Goal: Task Accomplishment & Management: Manage account settings

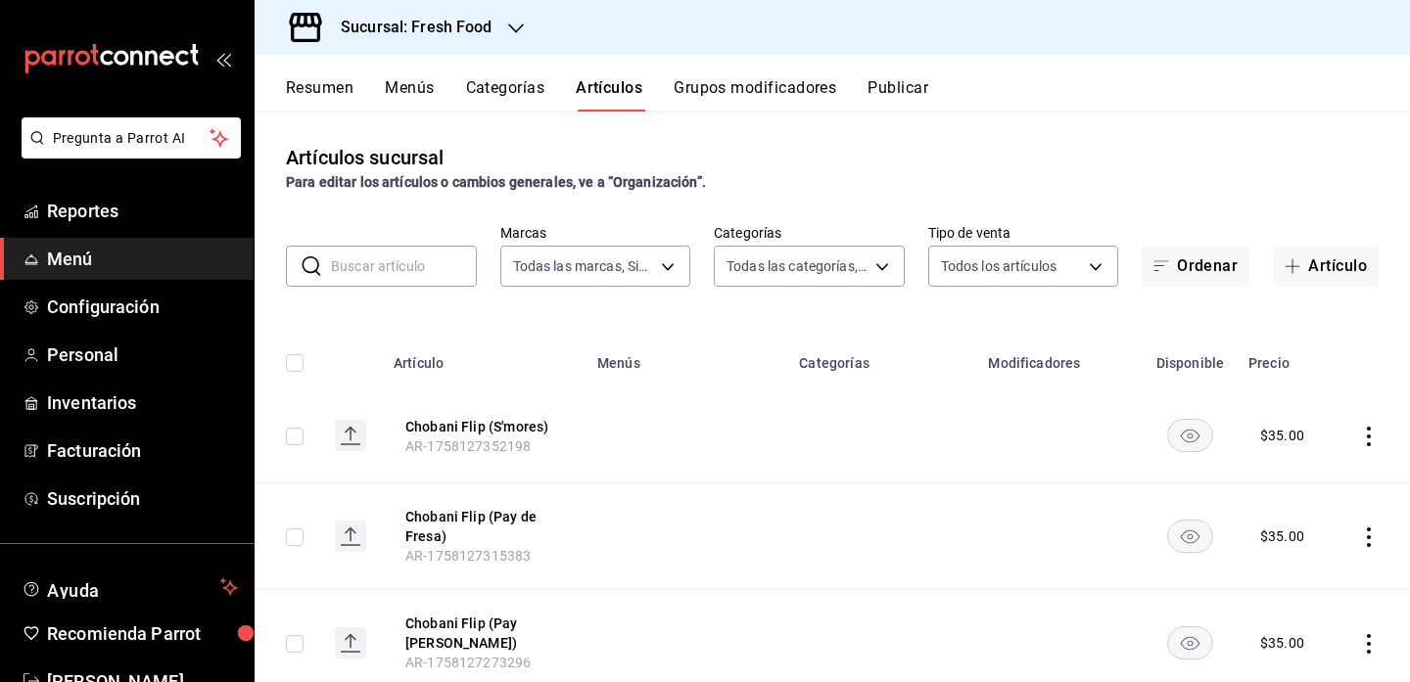
click at [507, 83] on button "Categorías" at bounding box center [505, 94] width 79 height 33
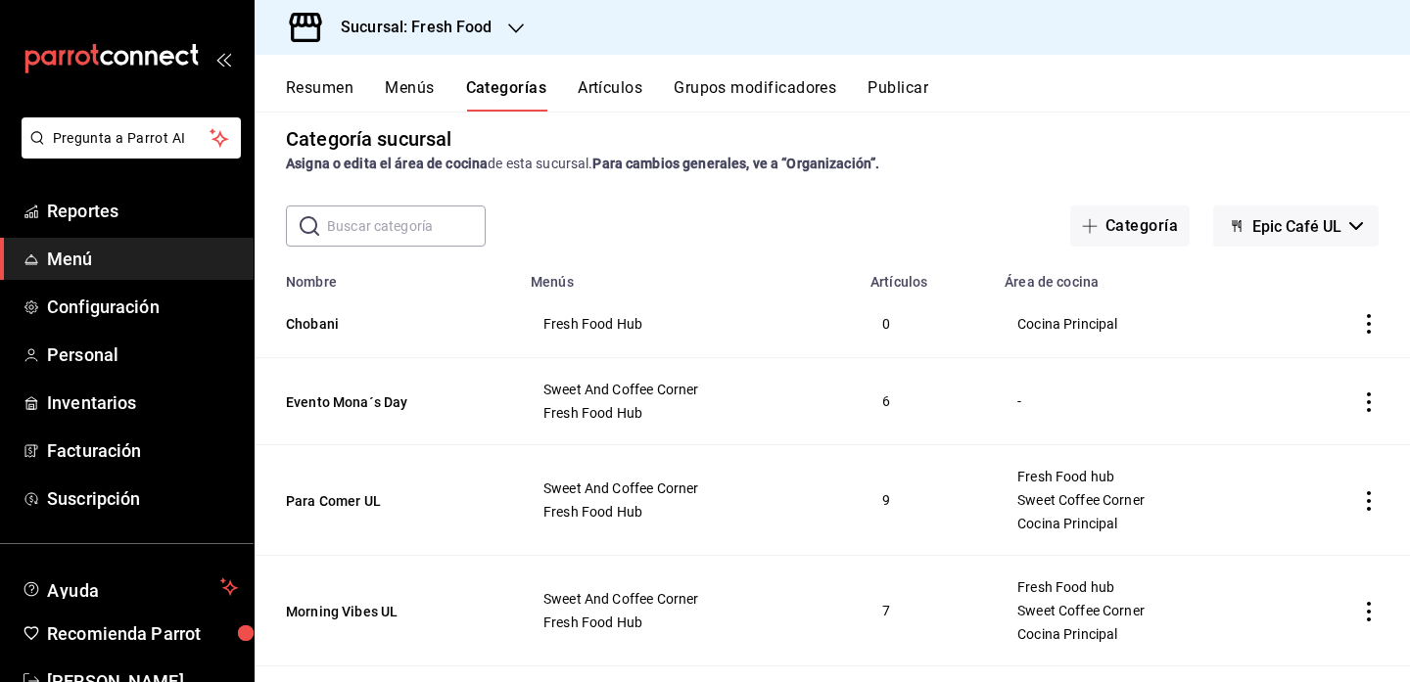
scroll to position [20, 0]
click at [1364, 321] on icon "actions" at bounding box center [1369, 323] width 20 height 20
click at [1324, 364] on span "Editar" at bounding box center [1310, 368] width 51 height 21
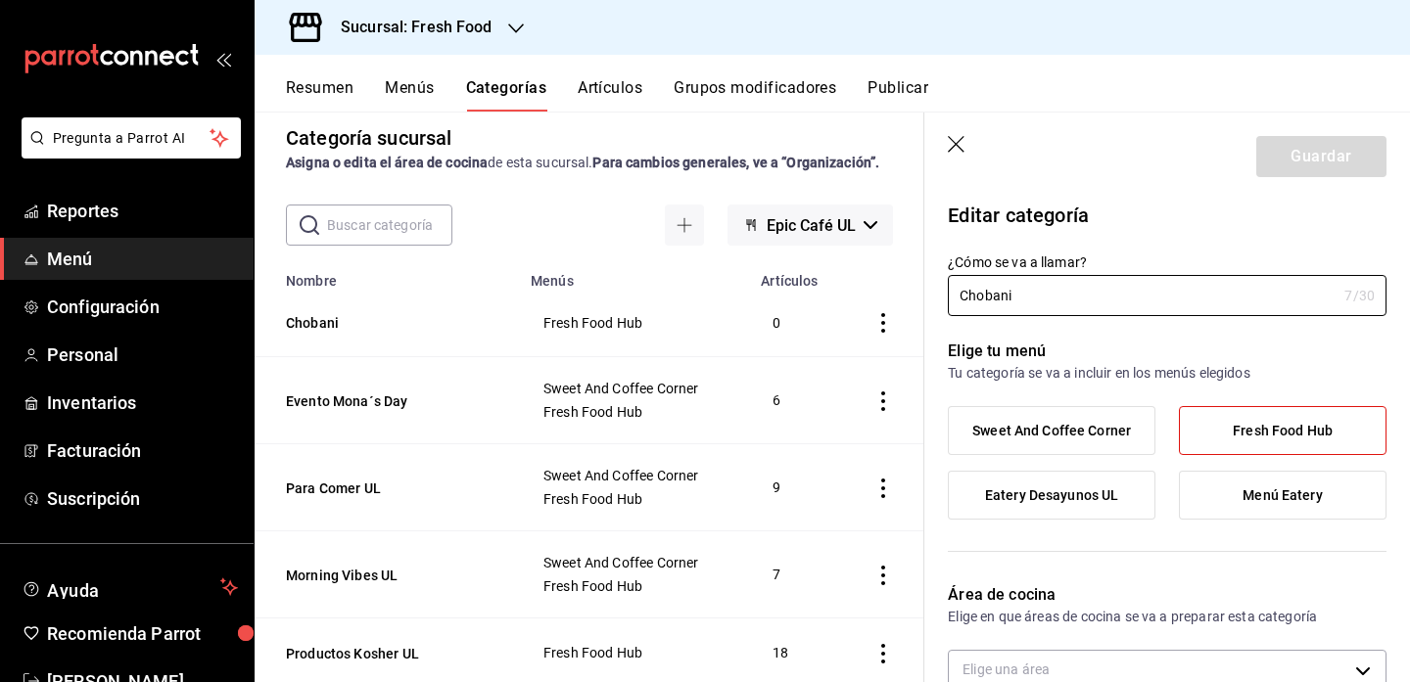
type input "1bc81335-b60e-4ac3-a0e0-cb33d948608a"
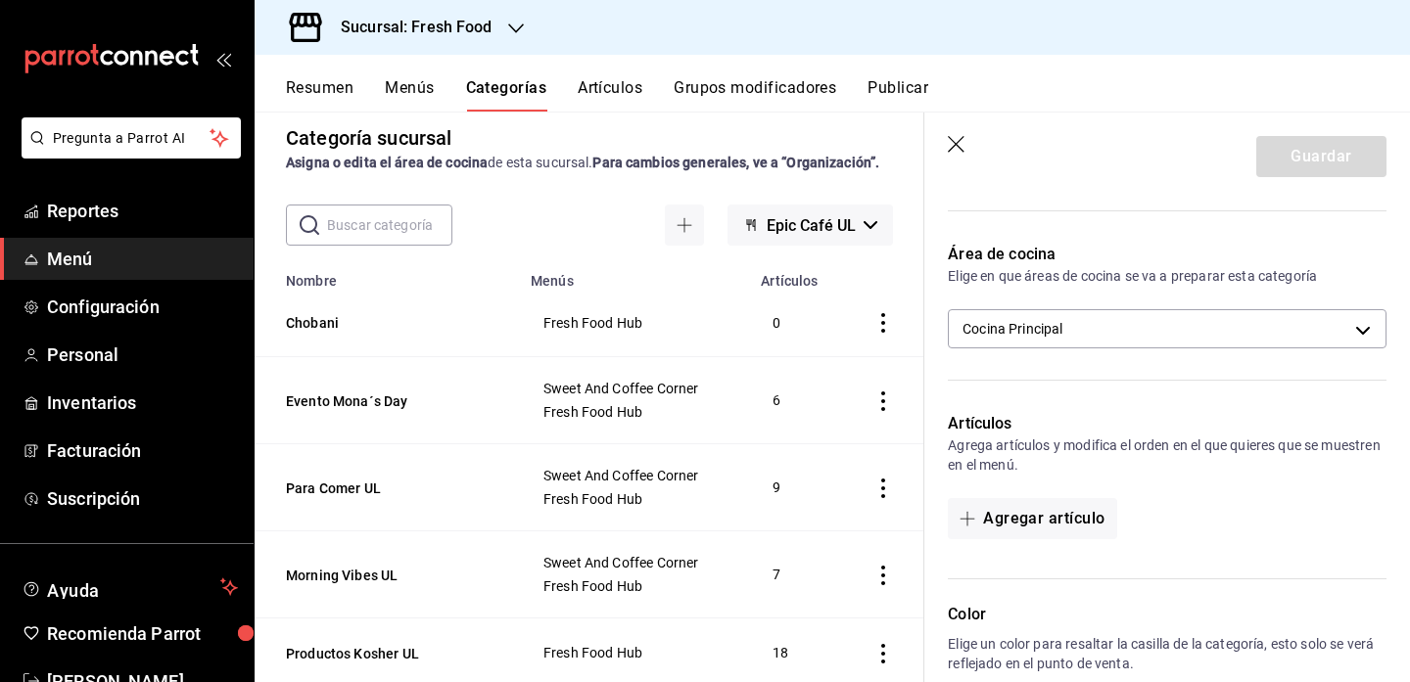
scroll to position [390, 0]
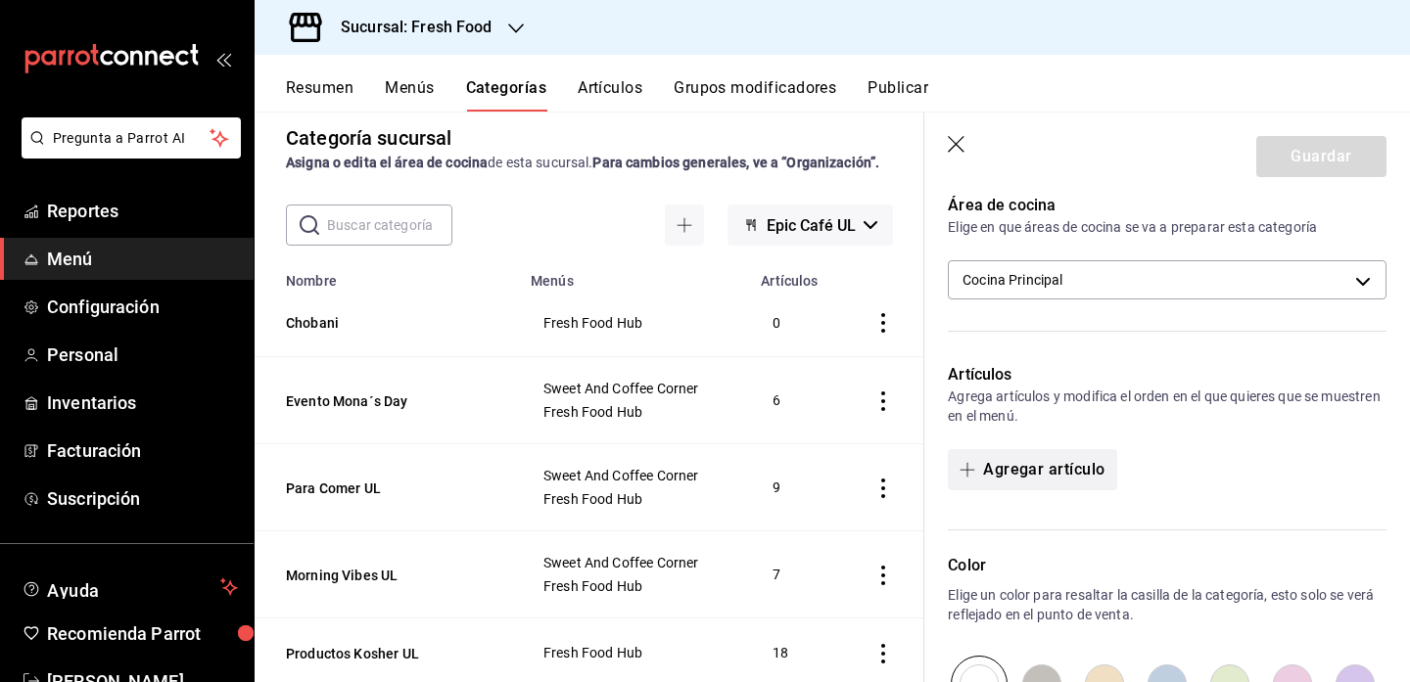
click at [1055, 465] on button "Agregar artículo" at bounding box center [1032, 469] width 168 height 41
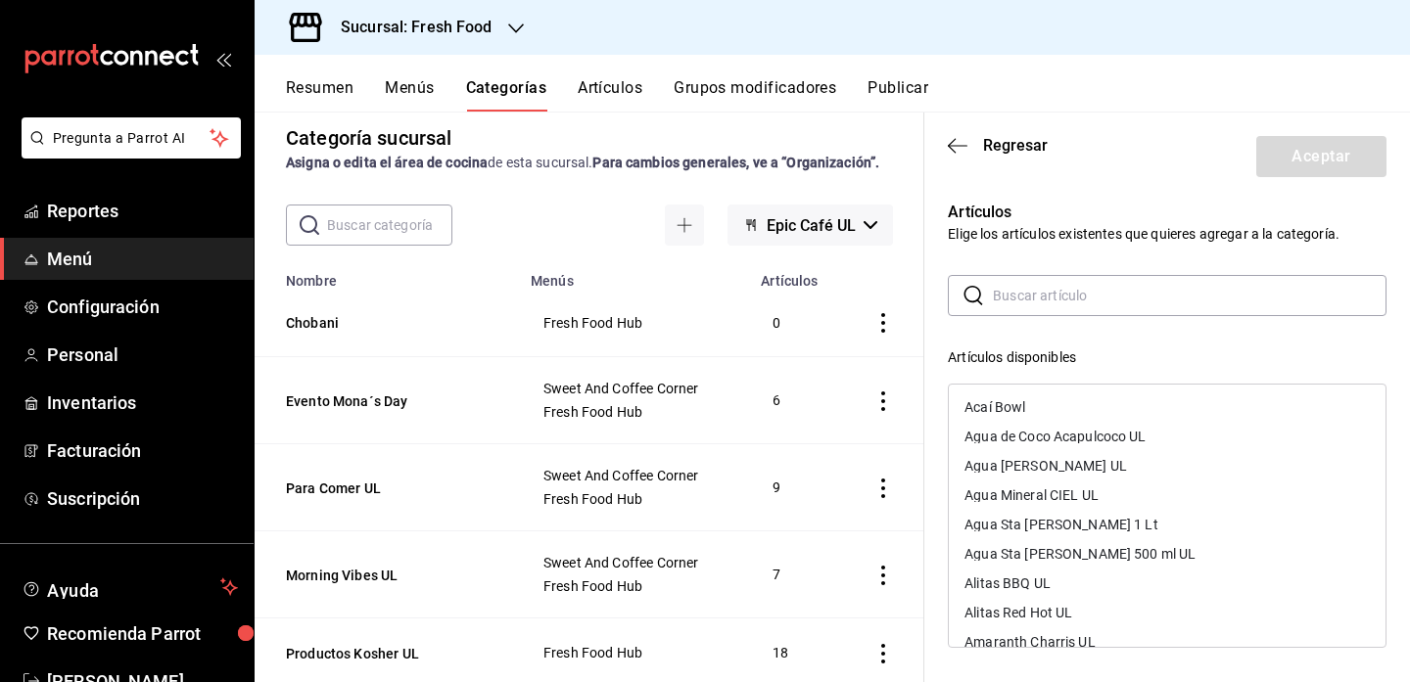
click at [1049, 296] on input "text" at bounding box center [1190, 295] width 394 height 39
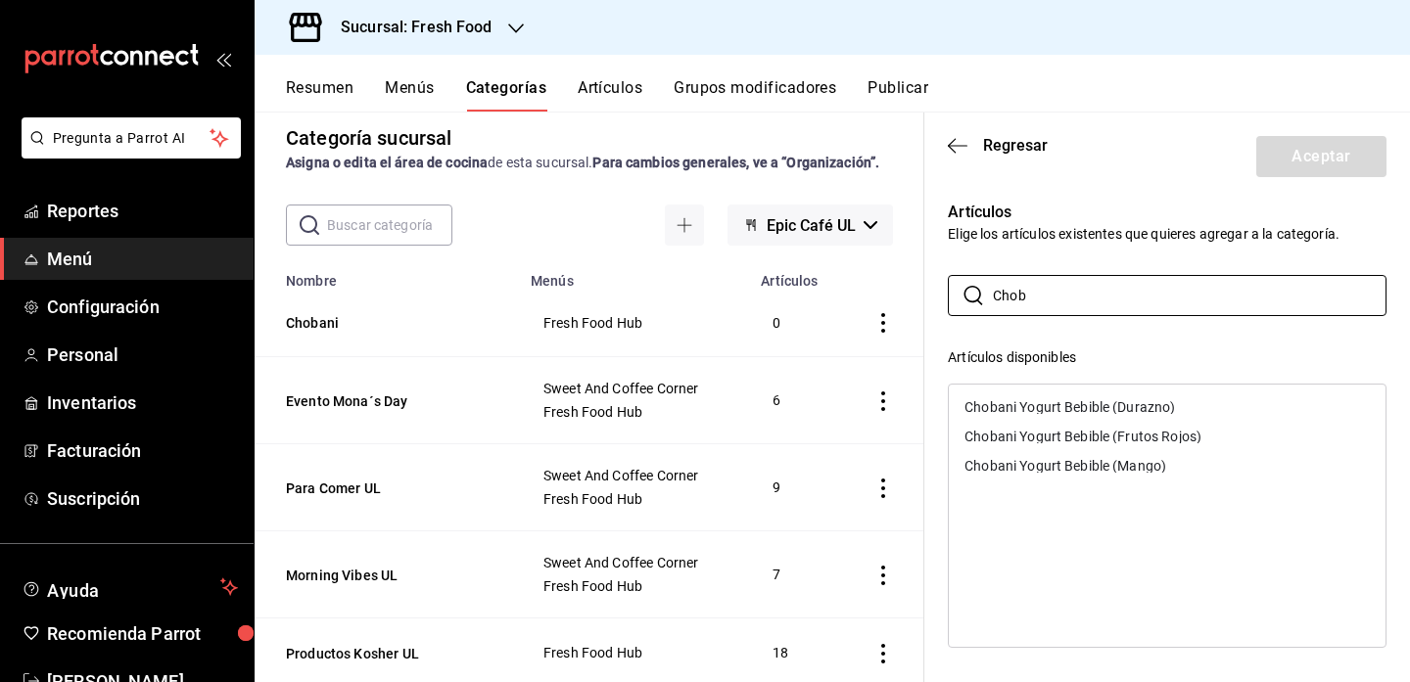
type input "Chob"
click at [1264, 404] on div "Chobani Yogurt Bebible (Durazno)" at bounding box center [1167, 407] width 437 height 29
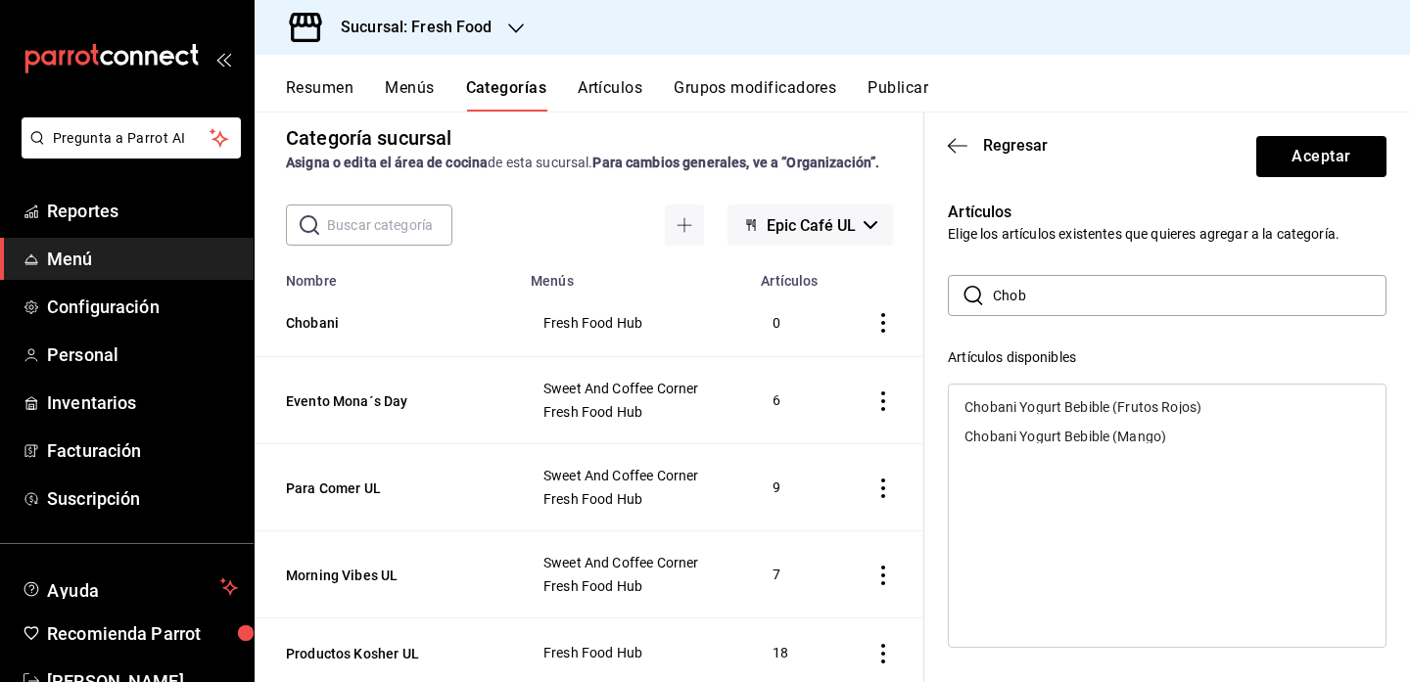
click at [1264, 404] on div "Chobani Yogurt Bebible (Frutos Rojos)" at bounding box center [1167, 407] width 437 height 29
click at [1254, 401] on div "Chobani Yogurt Bebible (Mango)" at bounding box center [1167, 407] width 437 height 29
click at [1330, 160] on button "Aceptar" at bounding box center [1321, 156] width 130 height 41
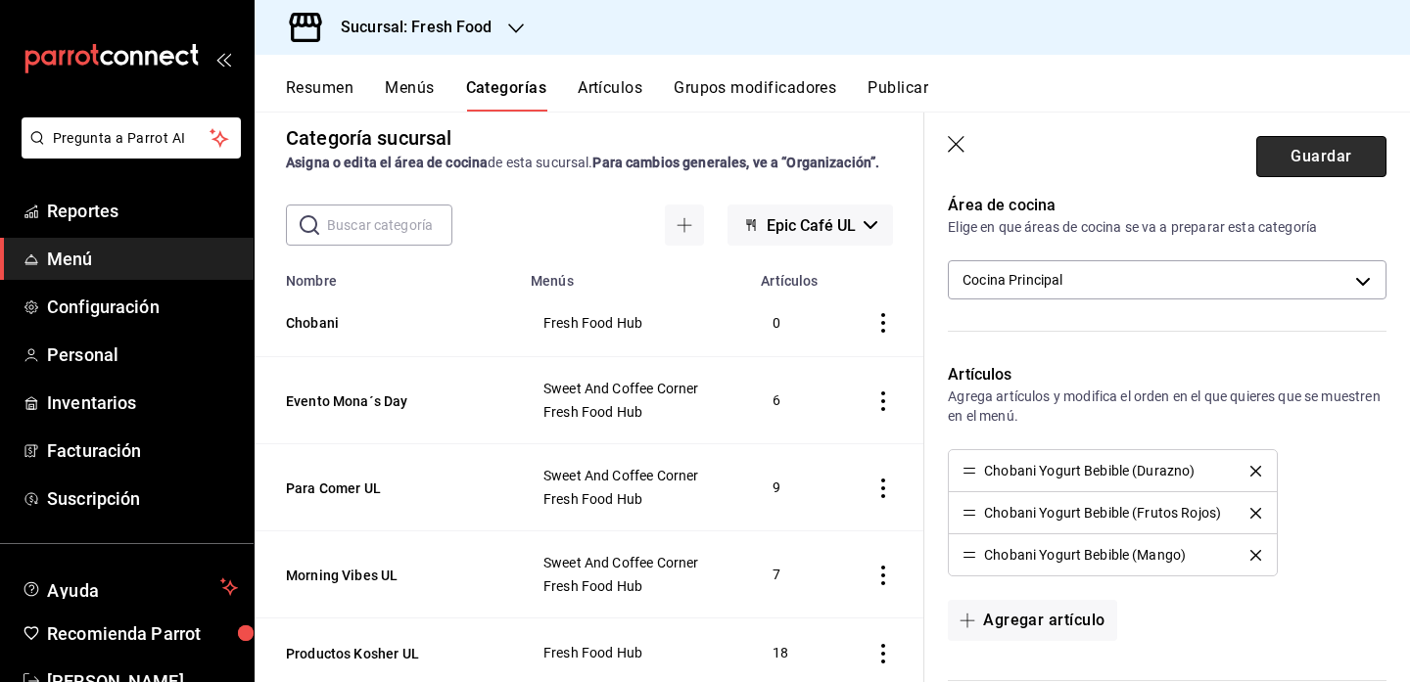
click at [1322, 159] on button "Guardar" at bounding box center [1321, 156] width 130 height 41
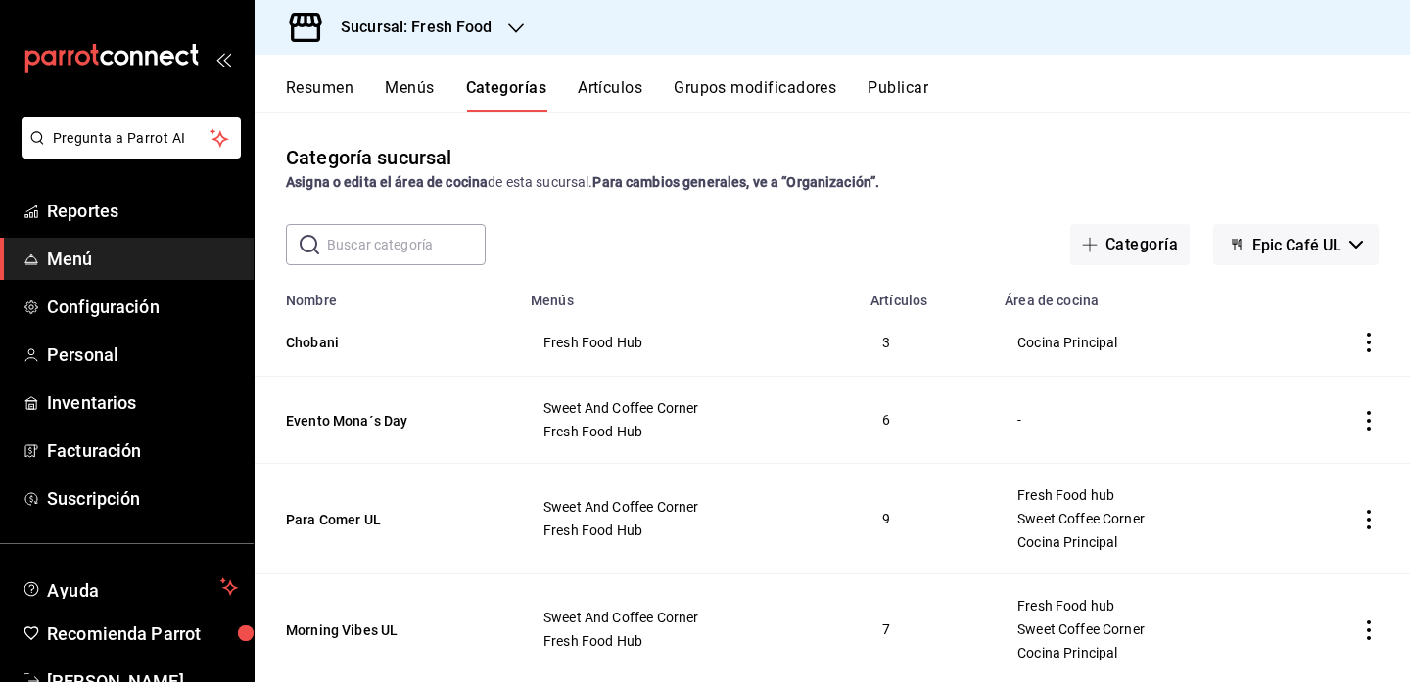
click at [513, 89] on button "Categorías" at bounding box center [506, 94] width 81 height 33
click at [396, 236] on input "text" at bounding box center [406, 244] width 159 height 39
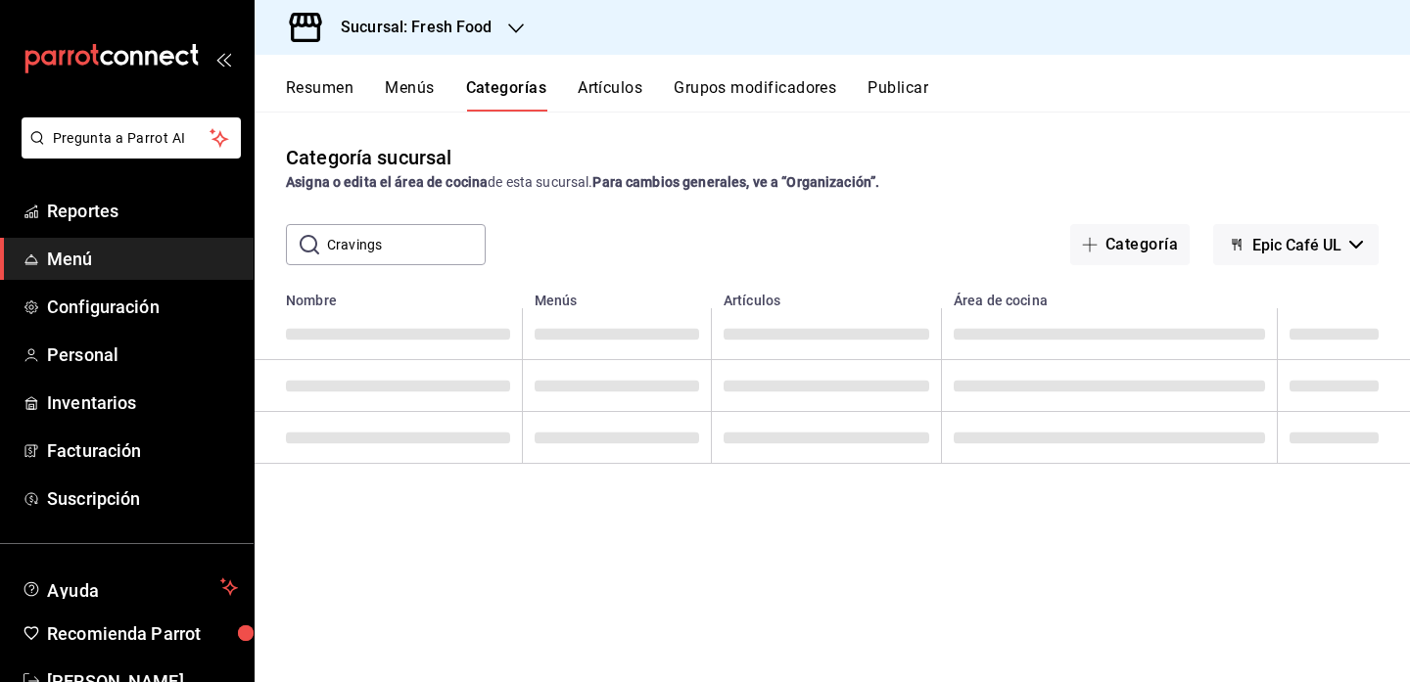
type input "Cravings"
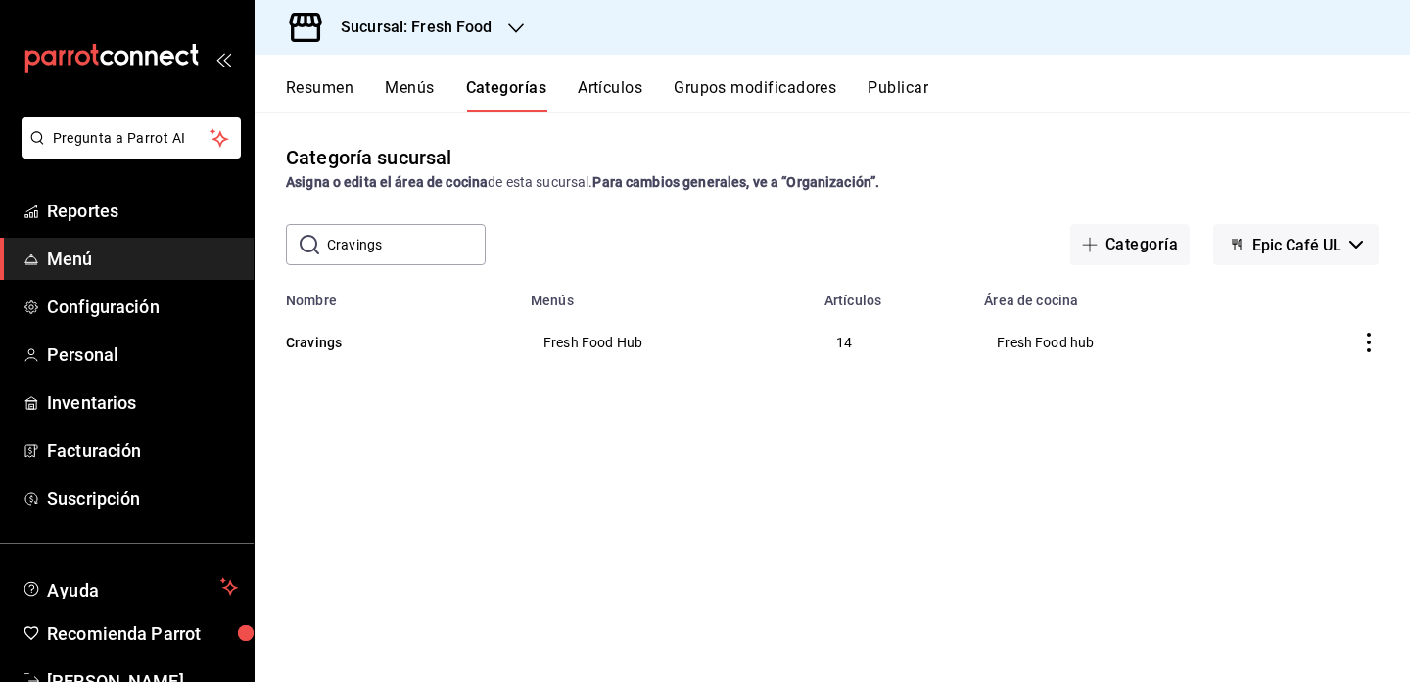
click at [1364, 343] on icon "actions" at bounding box center [1369, 343] width 20 height 20
click at [1341, 388] on li "Editar" at bounding box center [1292, 388] width 117 height 40
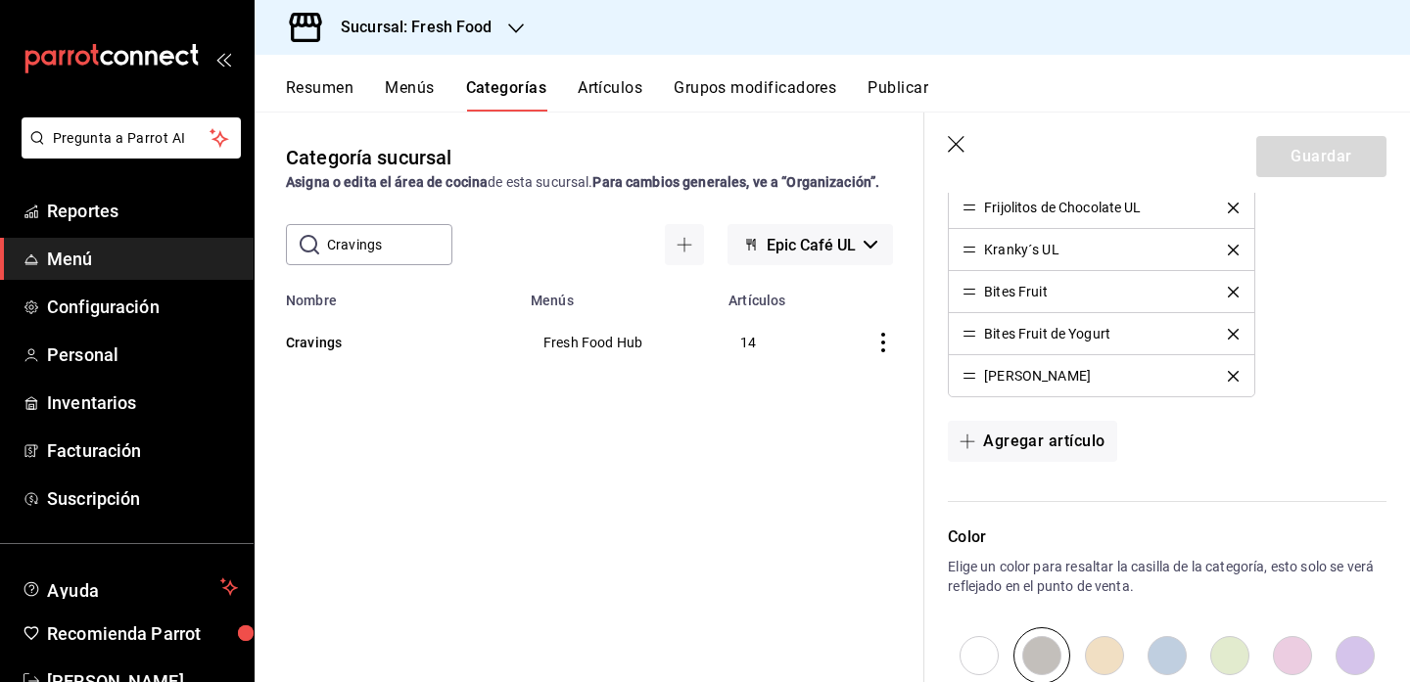
scroll to position [1023, 0]
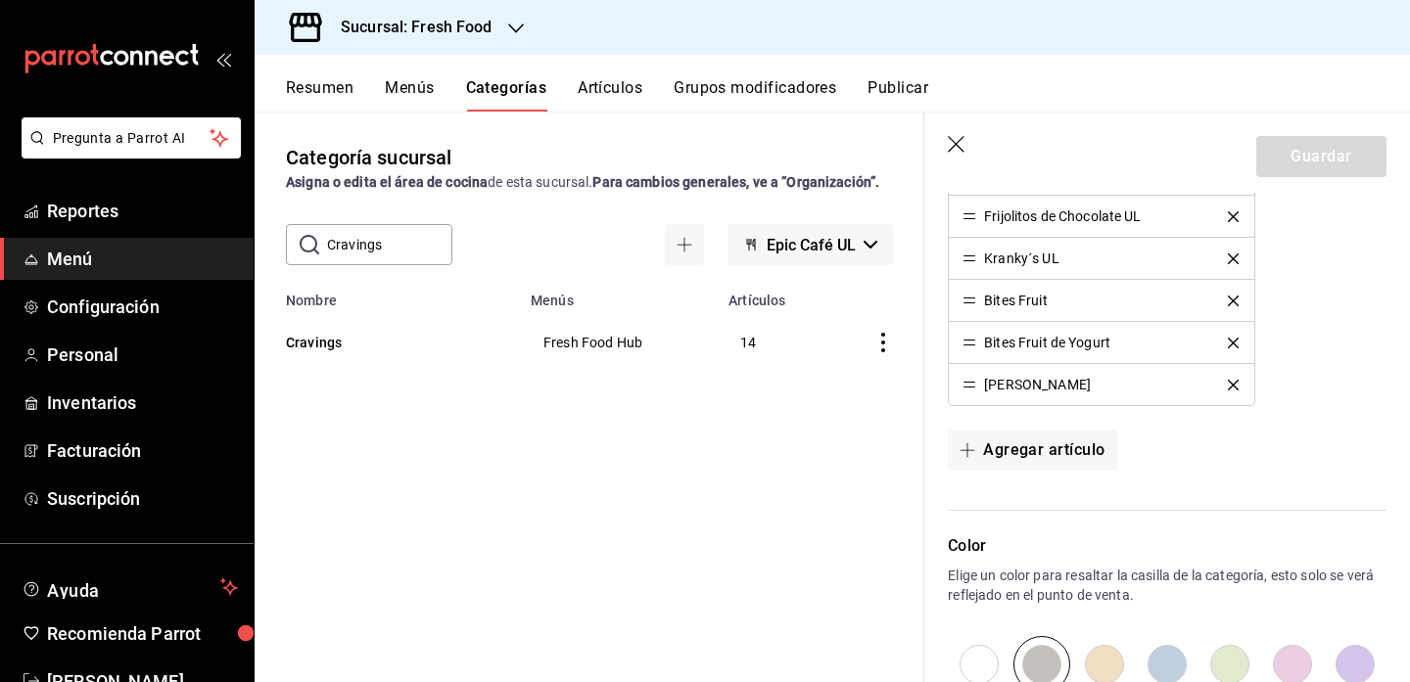
click at [1234, 258] on icon "delete" at bounding box center [1233, 259] width 11 height 11
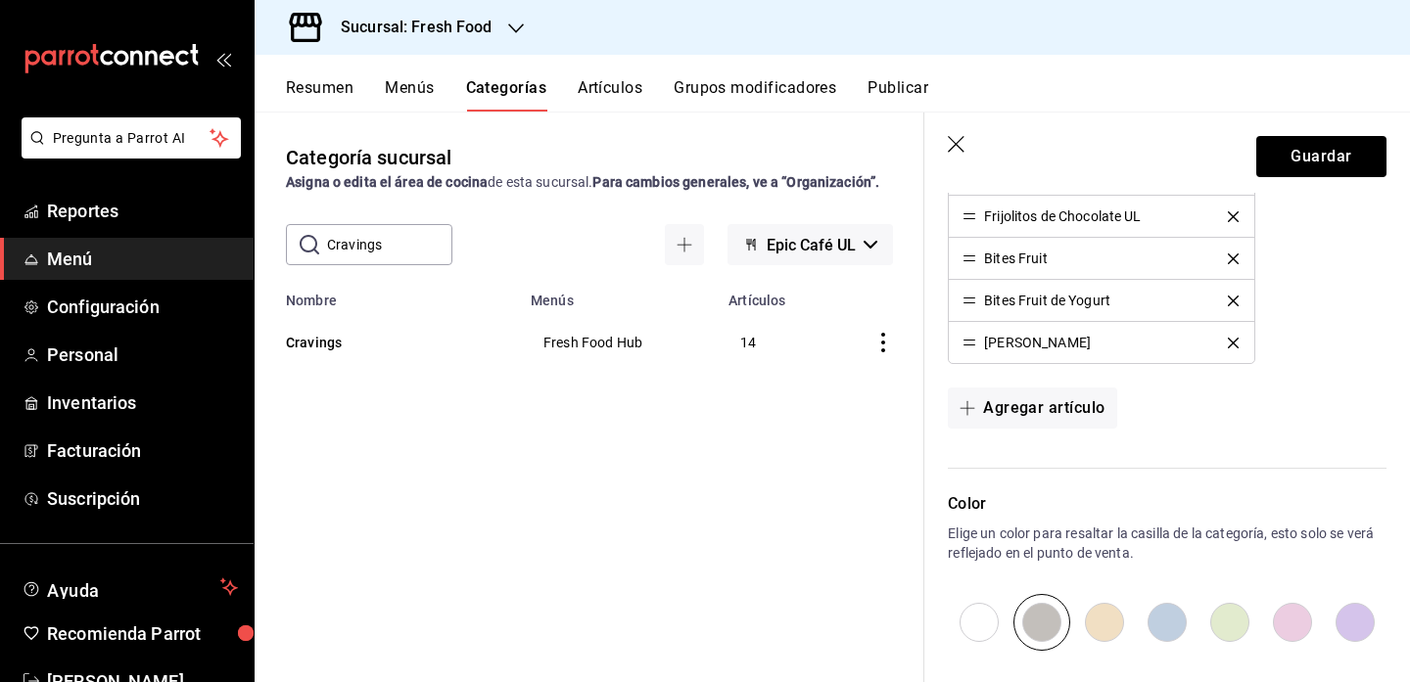
click at [1233, 212] on icon "delete" at bounding box center [1233, 216] width 11 height 11
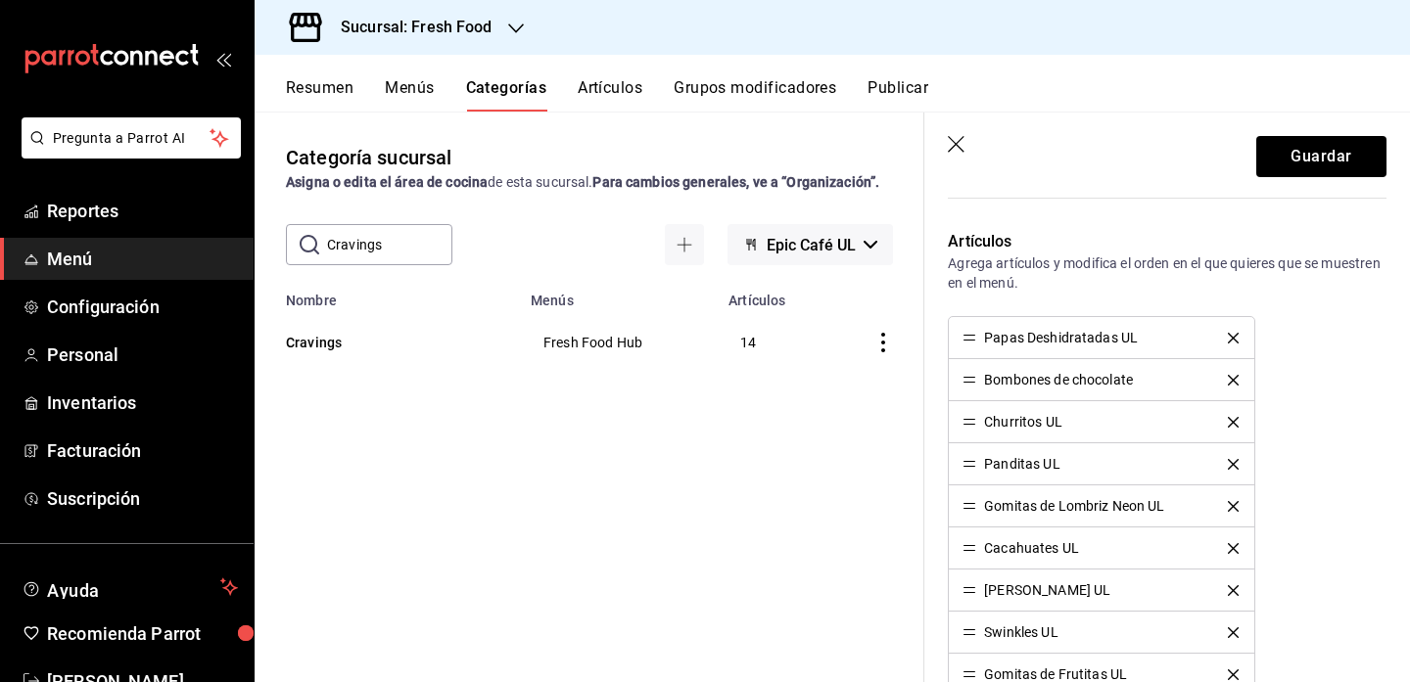
scroll to position [522, 0]
click at [1306, 160] on button "Guardar" at bounding box center [1321, 156] width 130 height 41
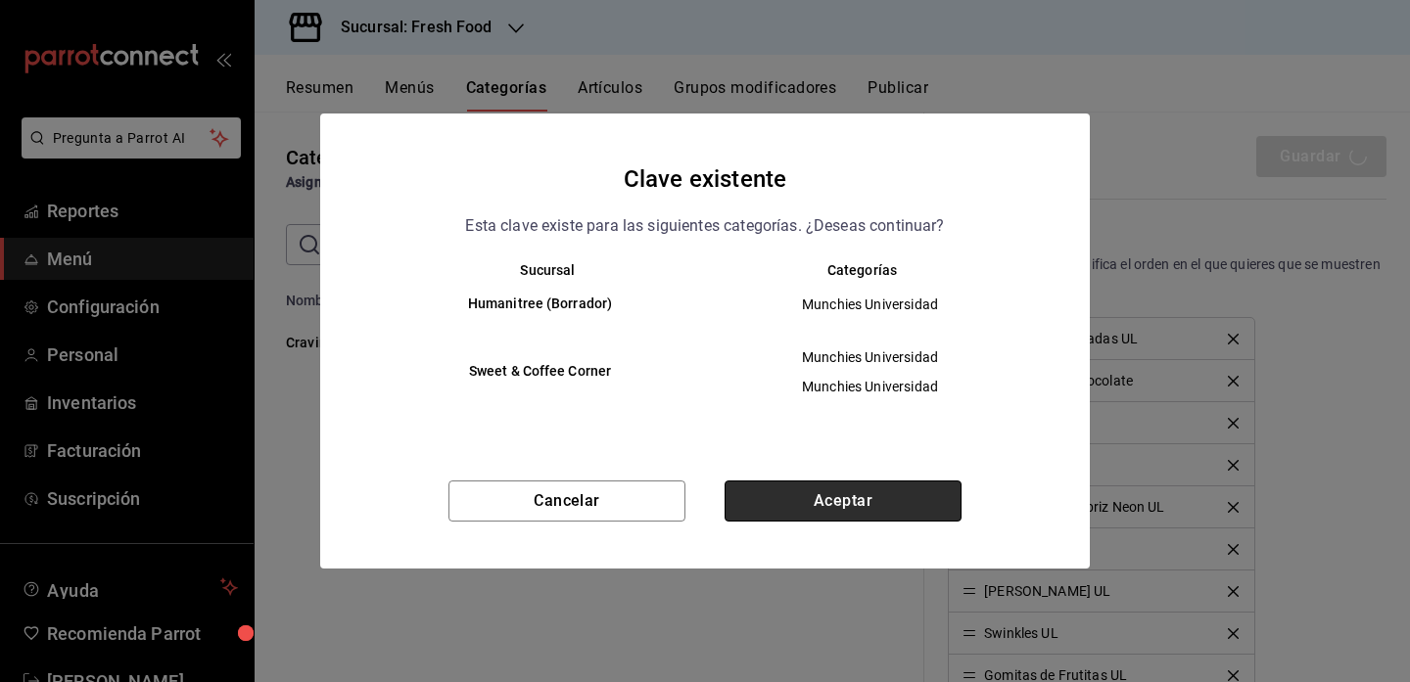
click at [799, 499] on button "Aceptar" at bounding box center [843, 501] width 237 height 41
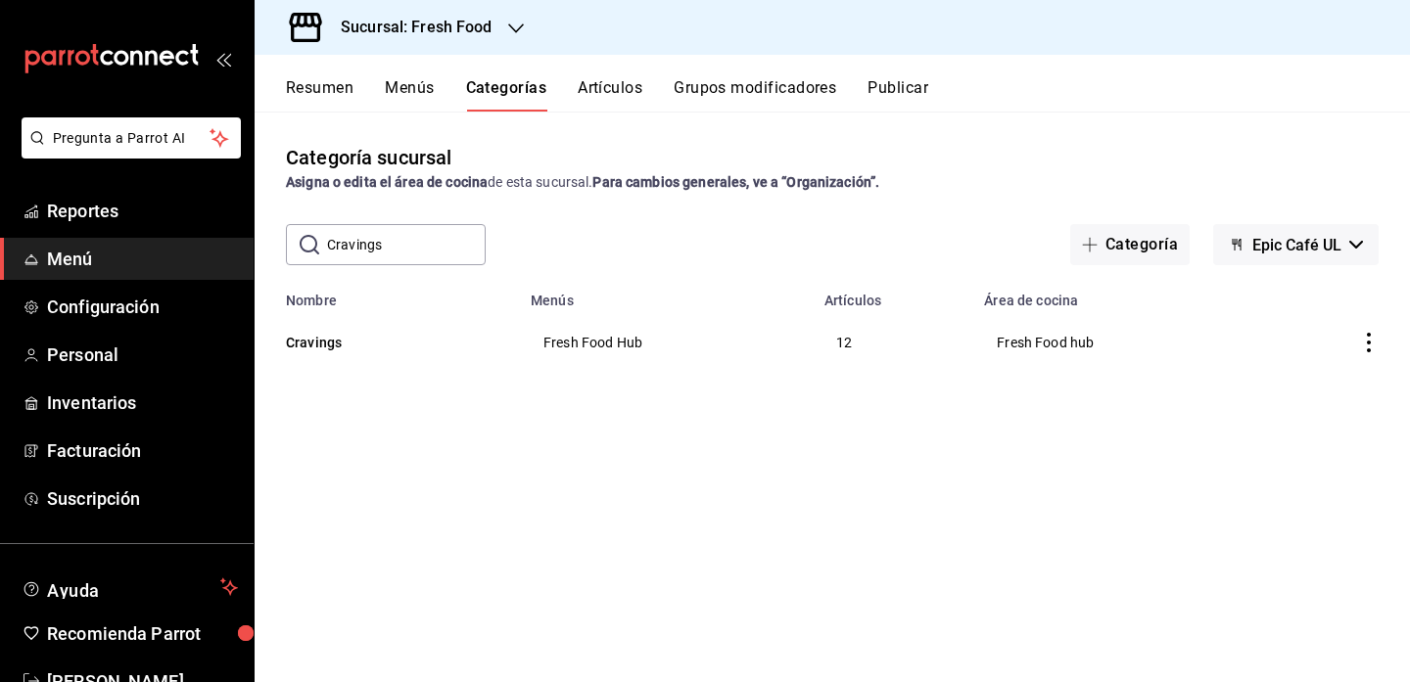
click at [613, 91] on button "Artículos" at bounding box center [610, 94] width 65 height 33
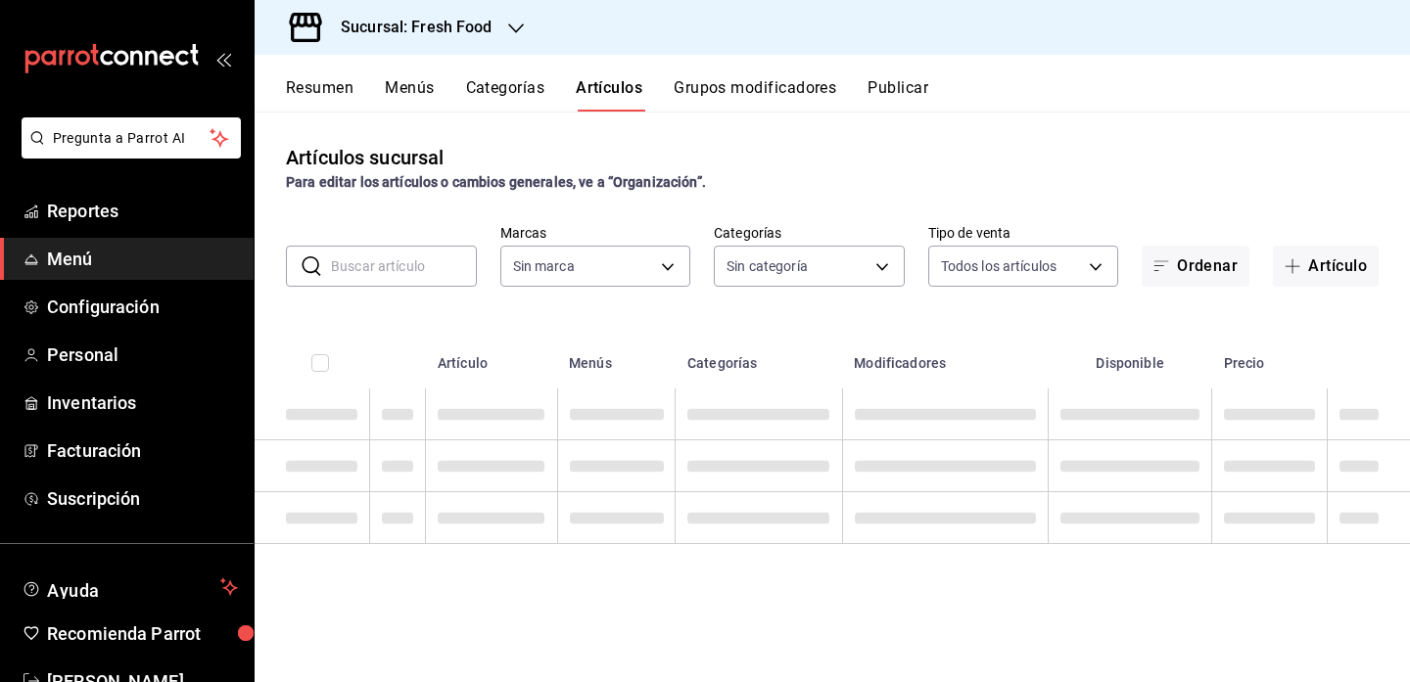
type input "1cde57bd-aec0-4f41-acad-ecf5164cb5ed,607205d8-3a2d-4c2e-9df3-51caed97f767,0b460…"
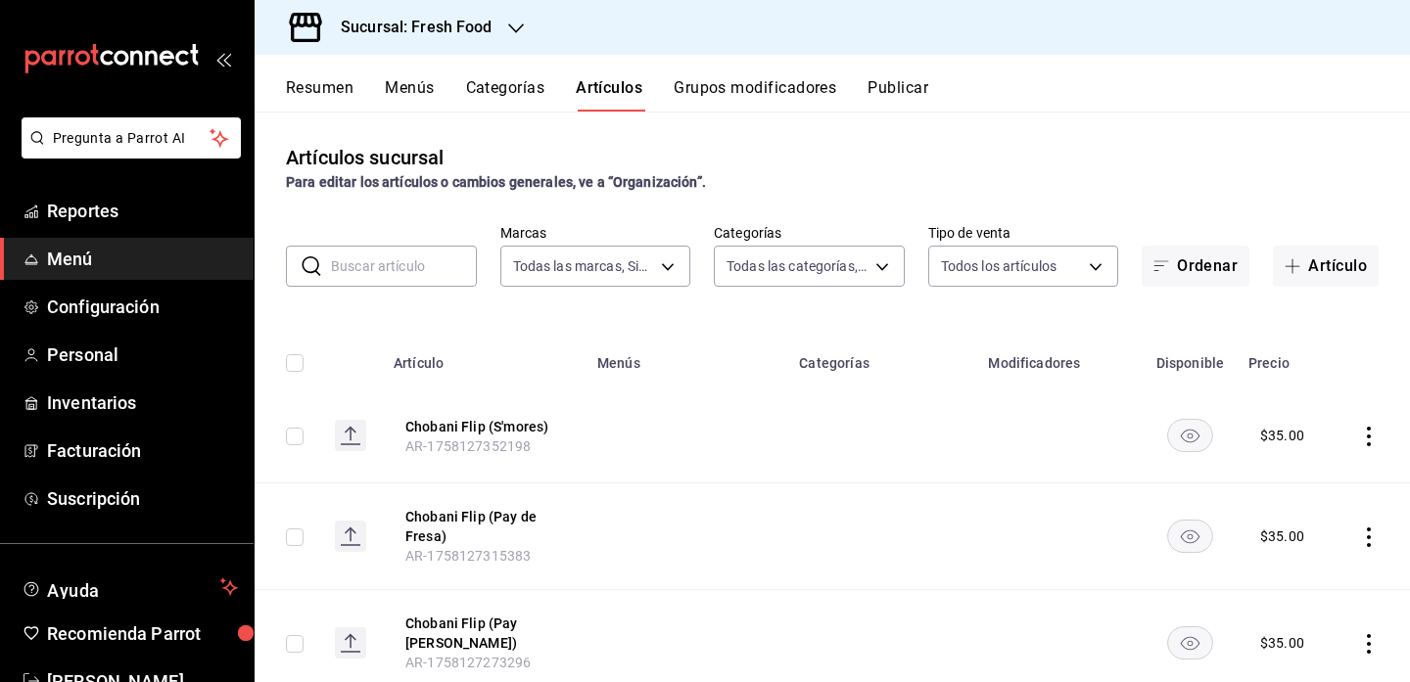
type input "8ab046c6-0e56-43ef-b272-b6267400ac64,c832d7f2-bfd0-461e-be2e-c17eaf69f67d"
click at [360, 283] on input "text" at bounding box center [404, 266] width 146 height 39
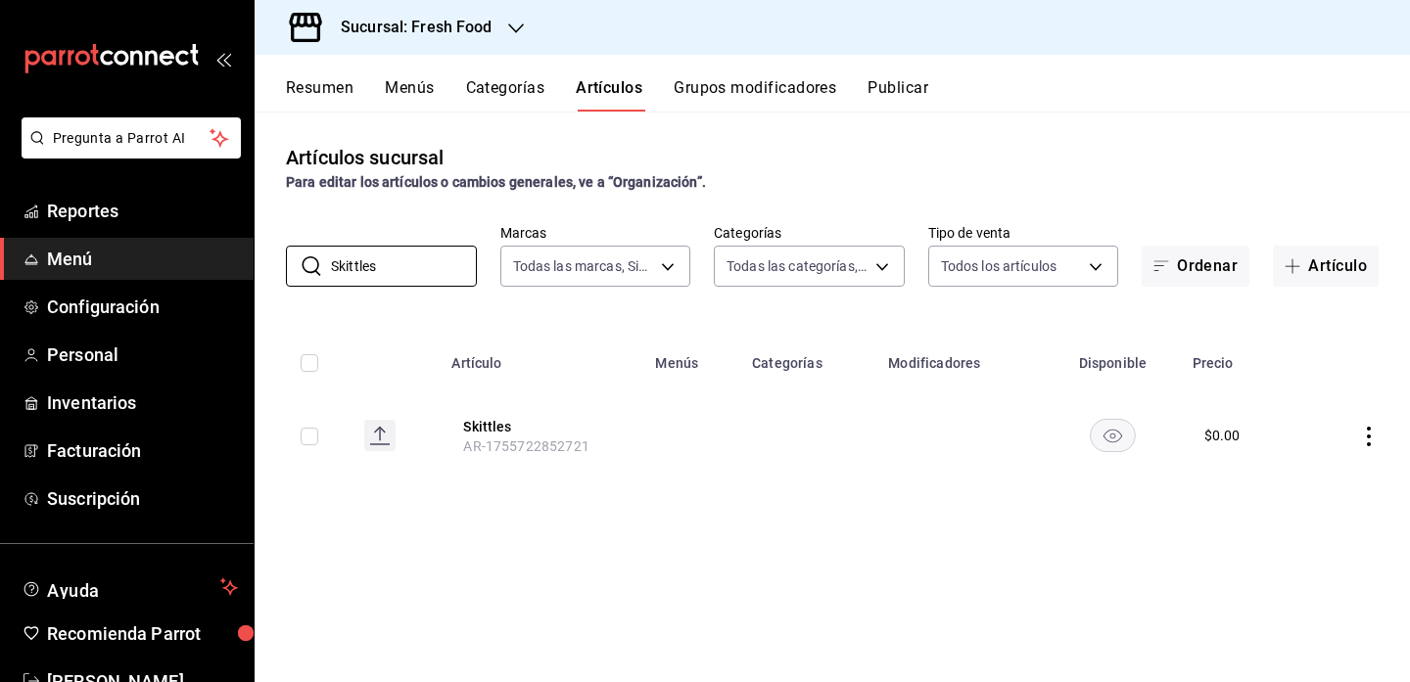
type input "Skittles"
click at [1368, 434] on icon "actions" at bounding box center [1369, 437] width 4 height 20
click at [1305, 474] on span "Editar" at bounding box center [1310, 481] width 51 height 21
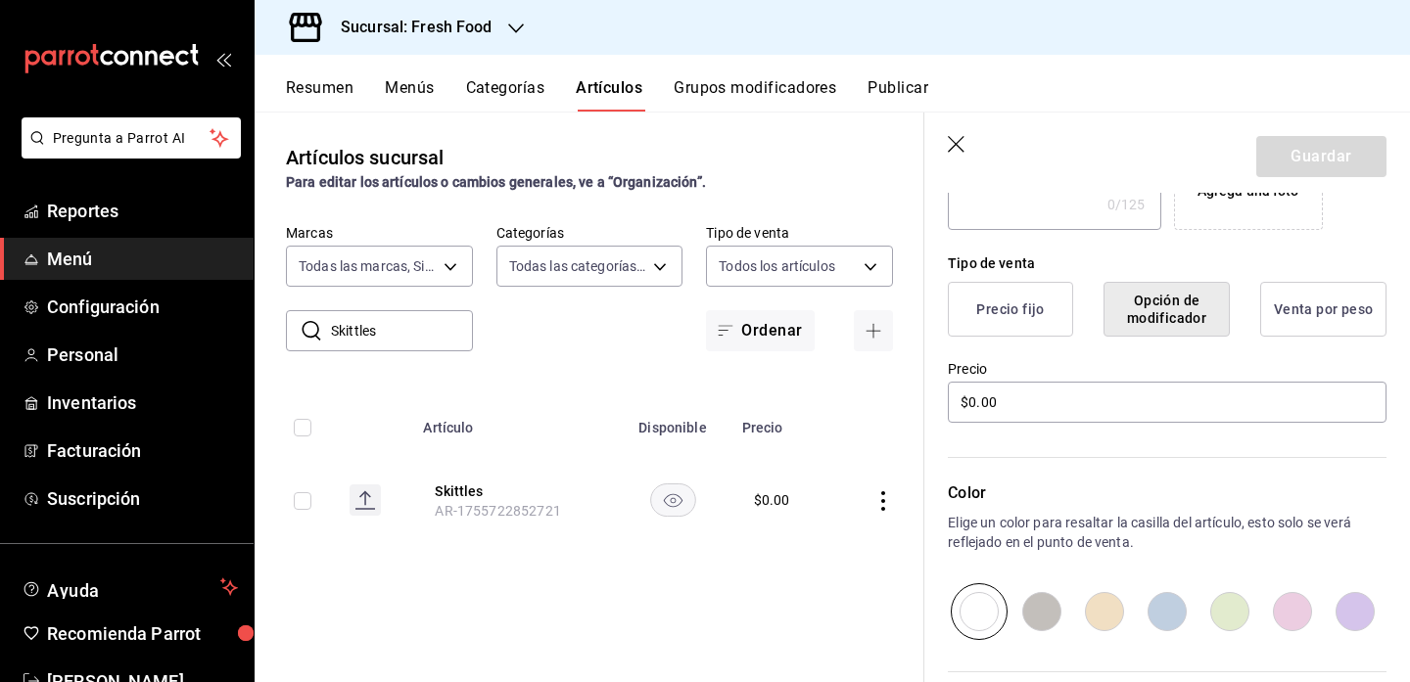
scroll to position [445, 0]
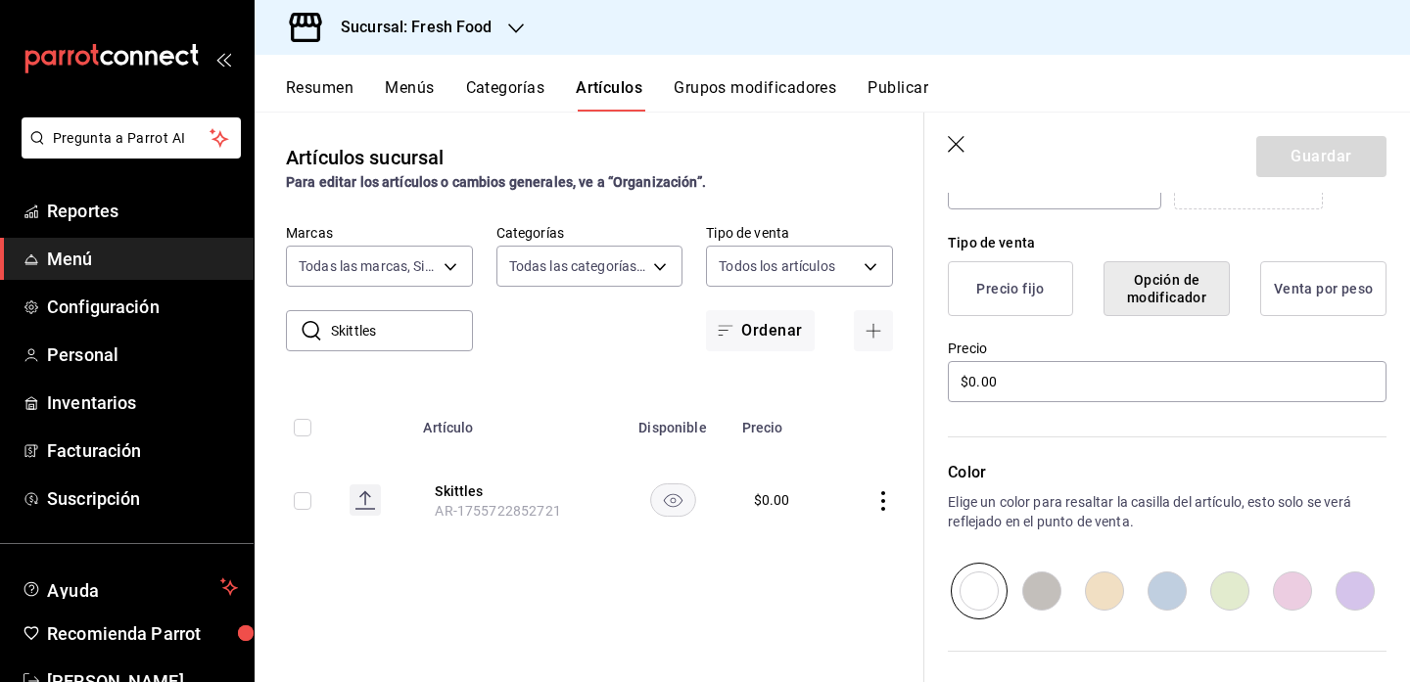
click at [998, 286] on button "Precio fijo" at bounding box center [1010, 288] width 125 height 55
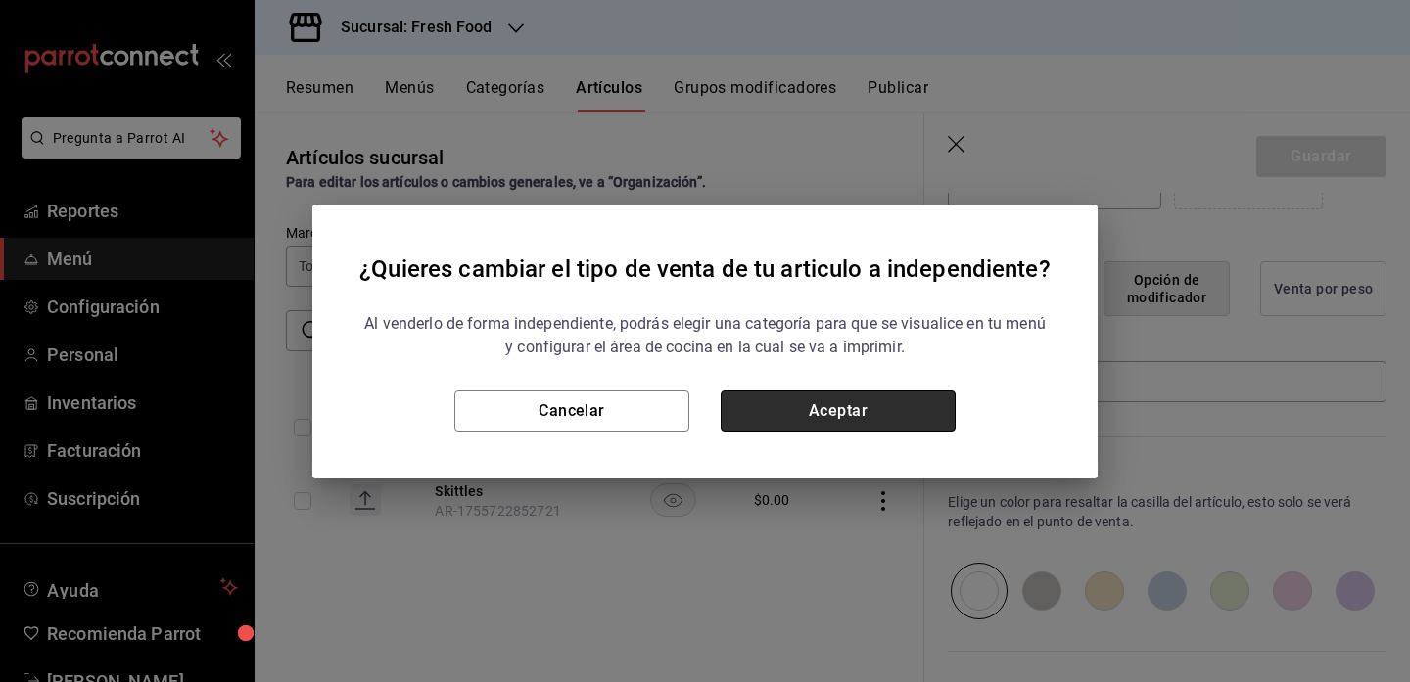
click at [852, 409] on button "Aceptar" at bounding box center [838, 411] width 235 height 41
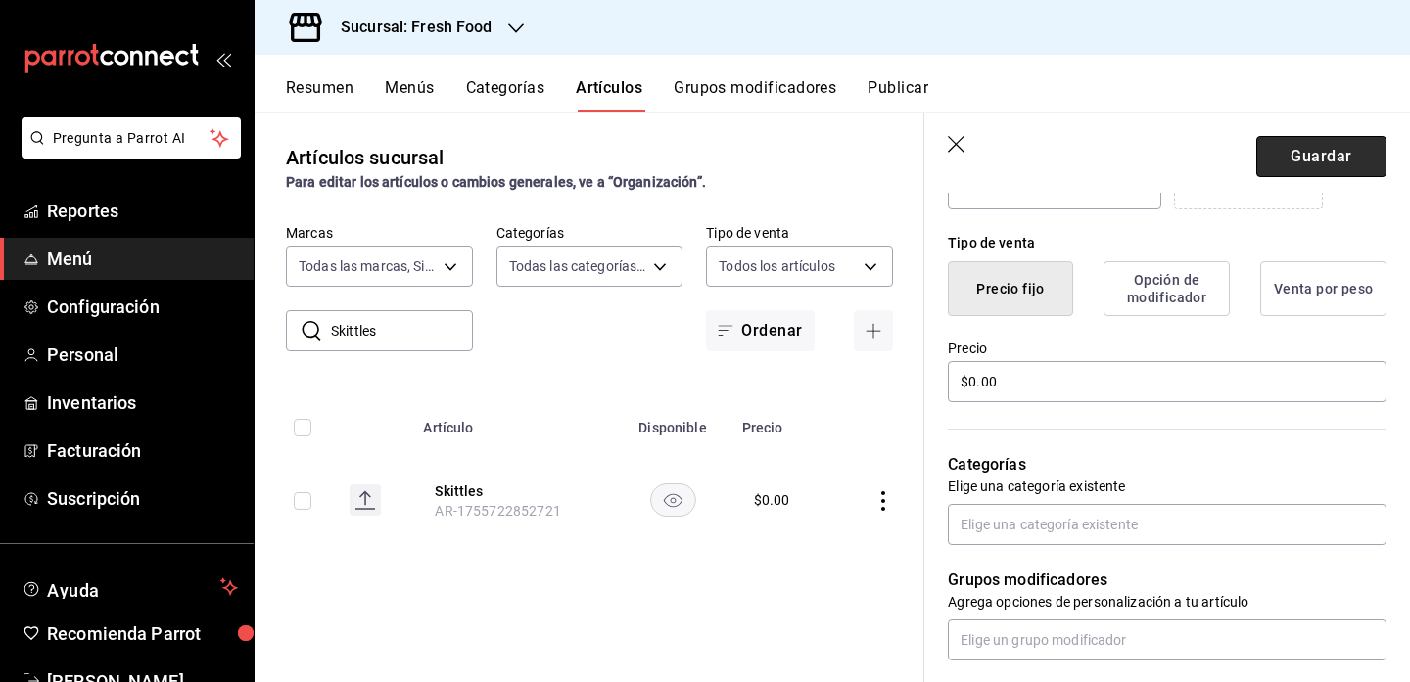
click at [1311, 158] on button "Guardar" at bounding box center [1321, 156] width 130 height 41
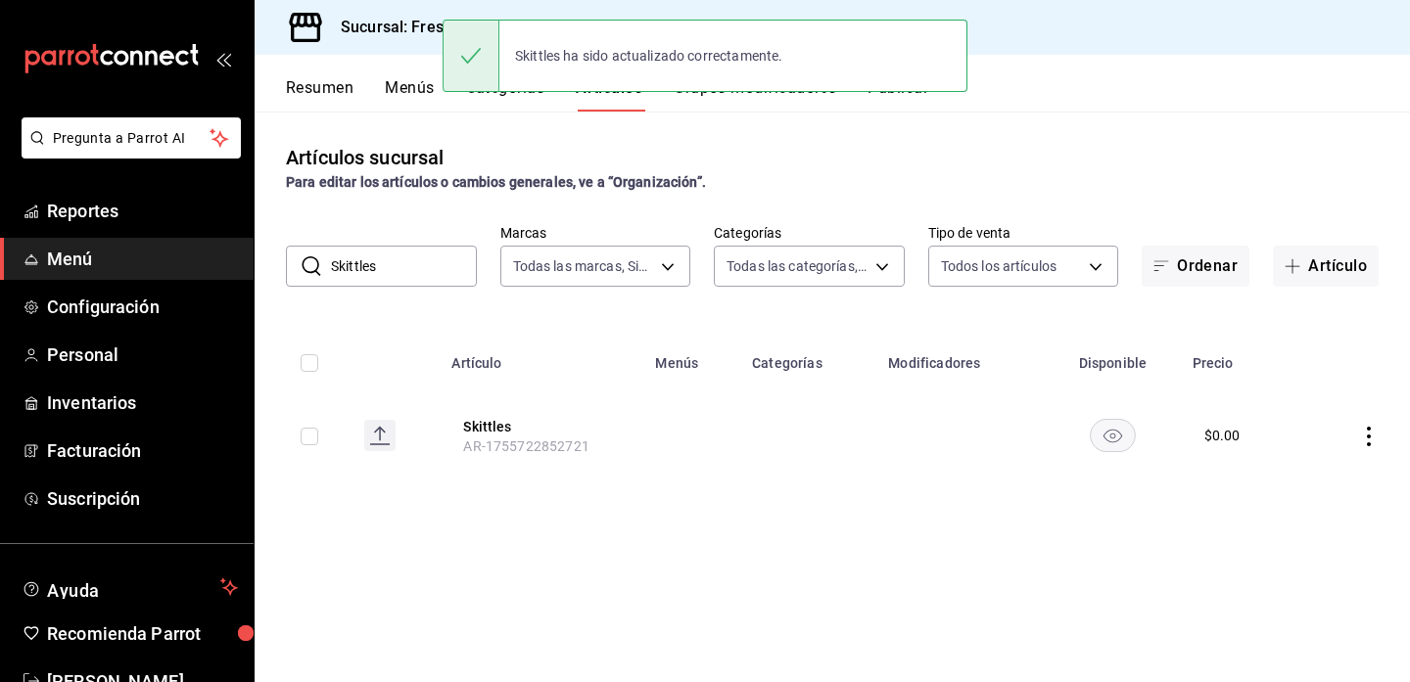
click at [1369, 438] on icon "actions" at bounding box center [1369, 437] width 20 height 20
click at [1311, 478] on span "Editar" at bounding box center [1310, 481] width 51 height 21
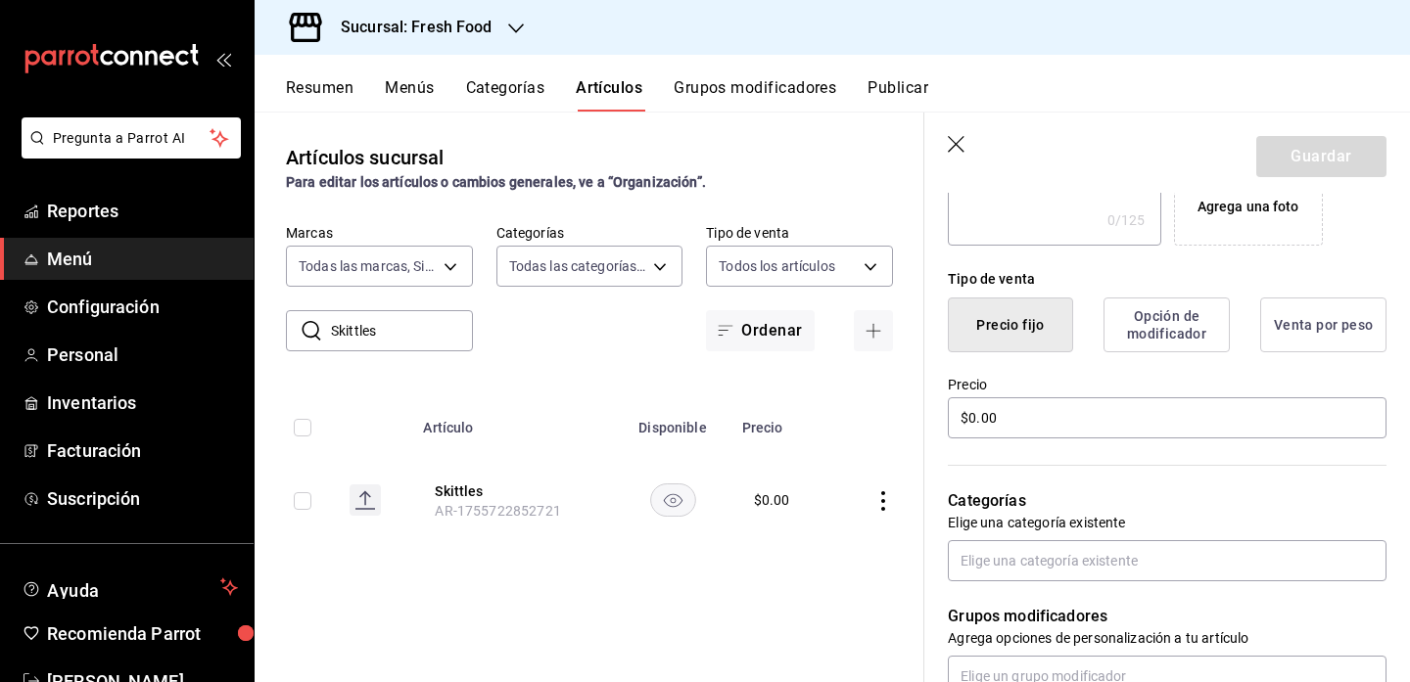
scroll to position [455, 0]
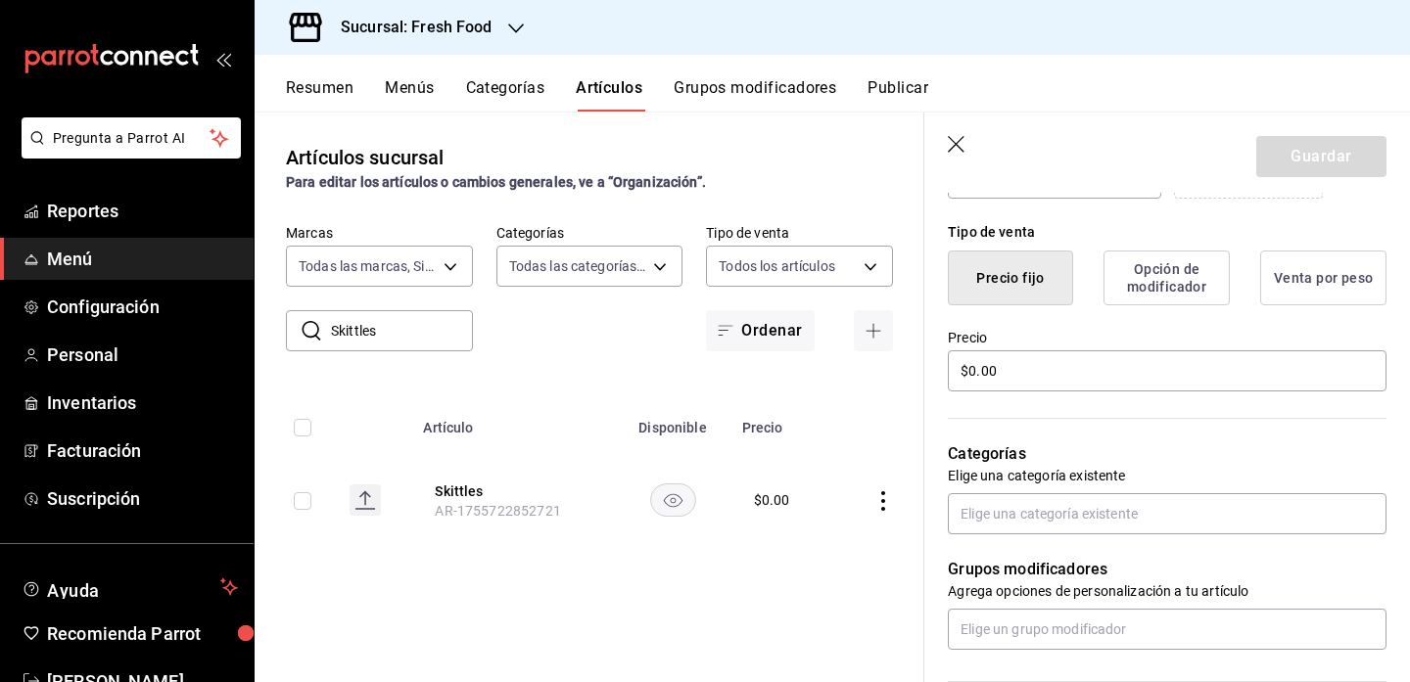
click at [958, 144] on icon "button" at bounding box center [958, 146] width 20 height 20
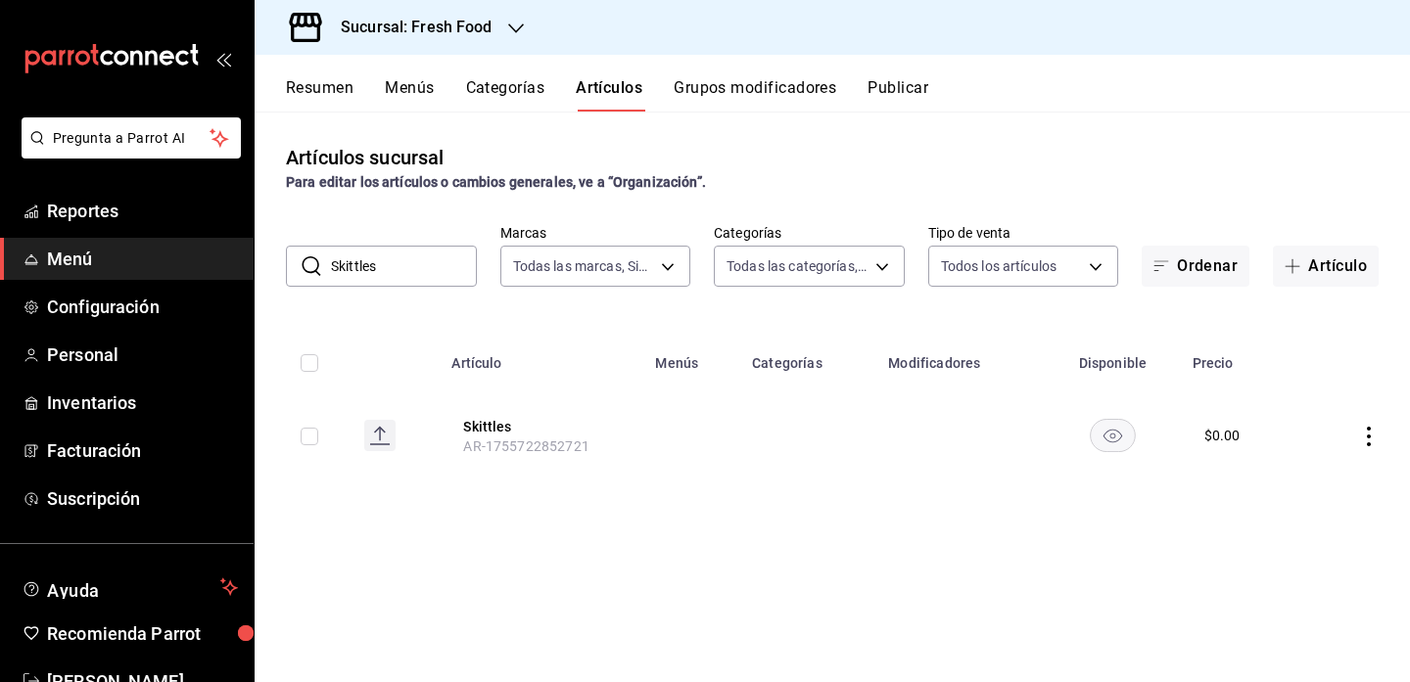
click at [512, 24] on icon "button" at bounding box center [516, 29] width 16 height 16
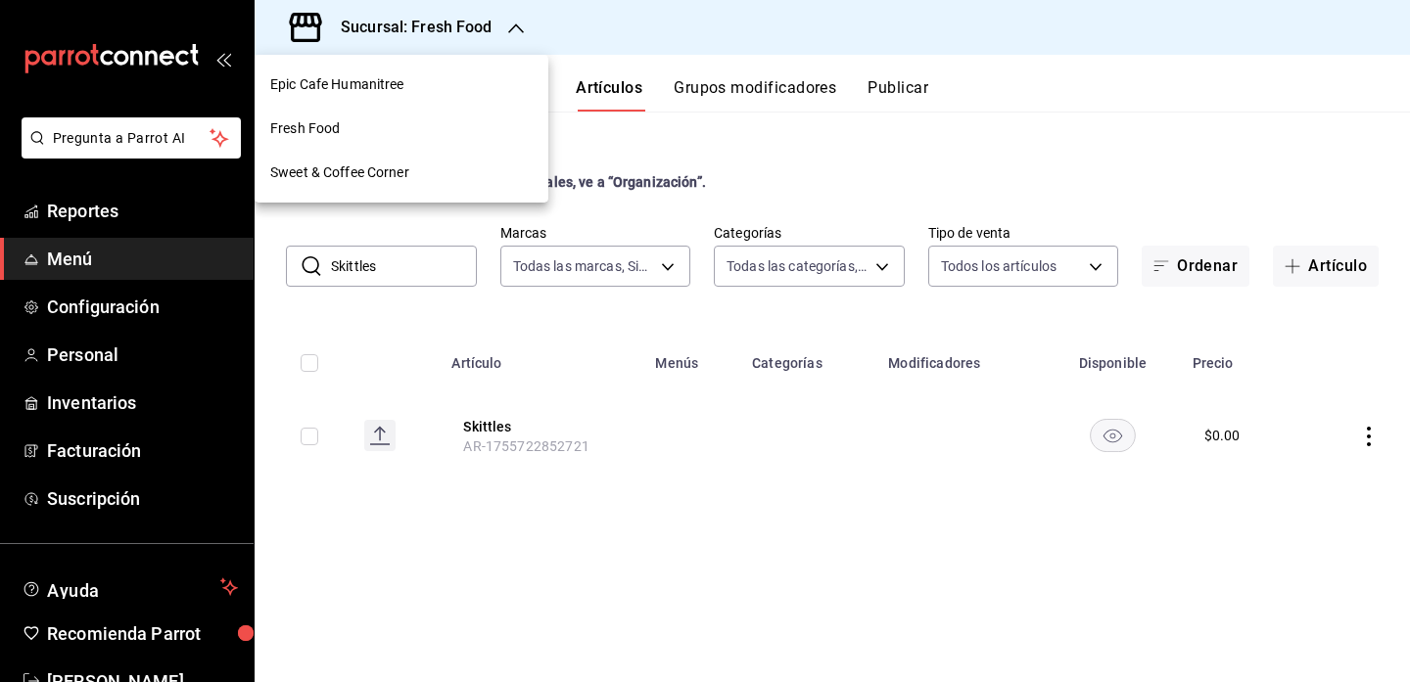
click at [487, 86] on div "Epic Cafe Humanitree" at bounding box center [401, 84] width 262 height 21
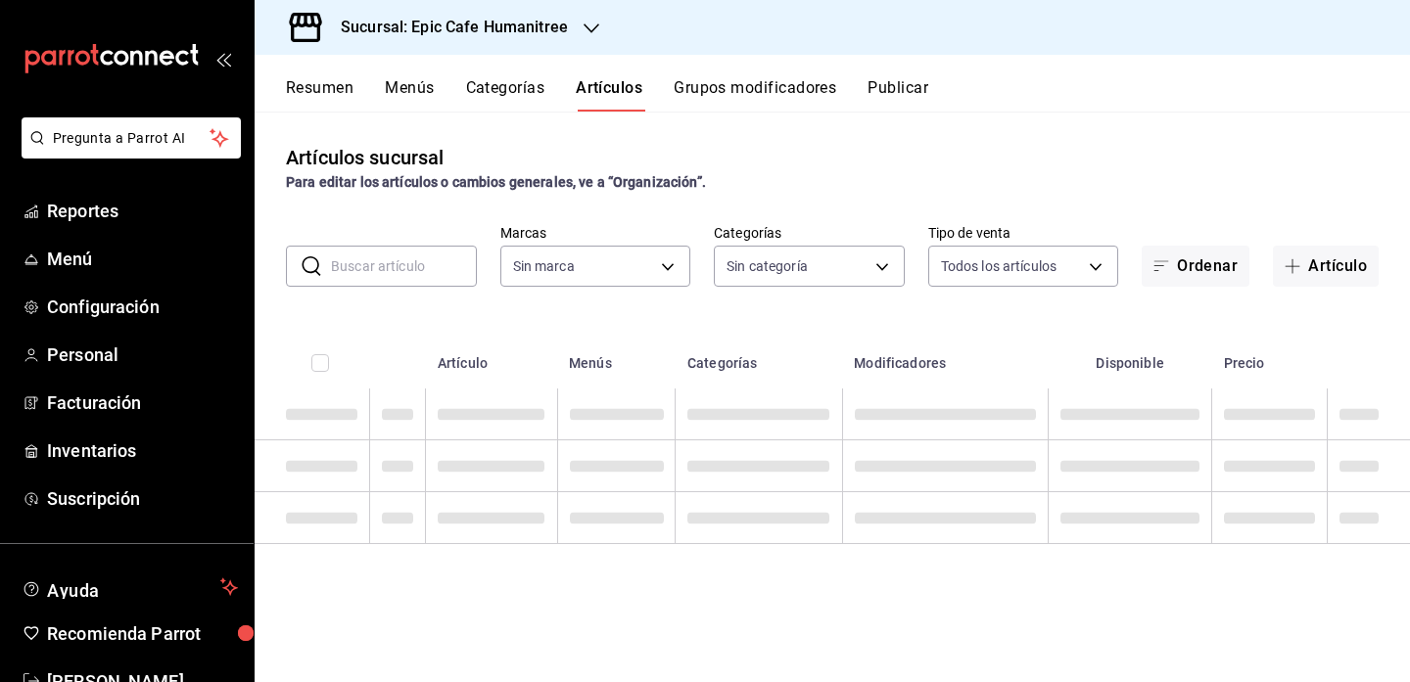
type input "70f0a7ba-870f-4728-a955-9cdaa1ce5aab,7c6d7830-7d2b-4e7b-b06d-0a04b0d2b10f,16539…"
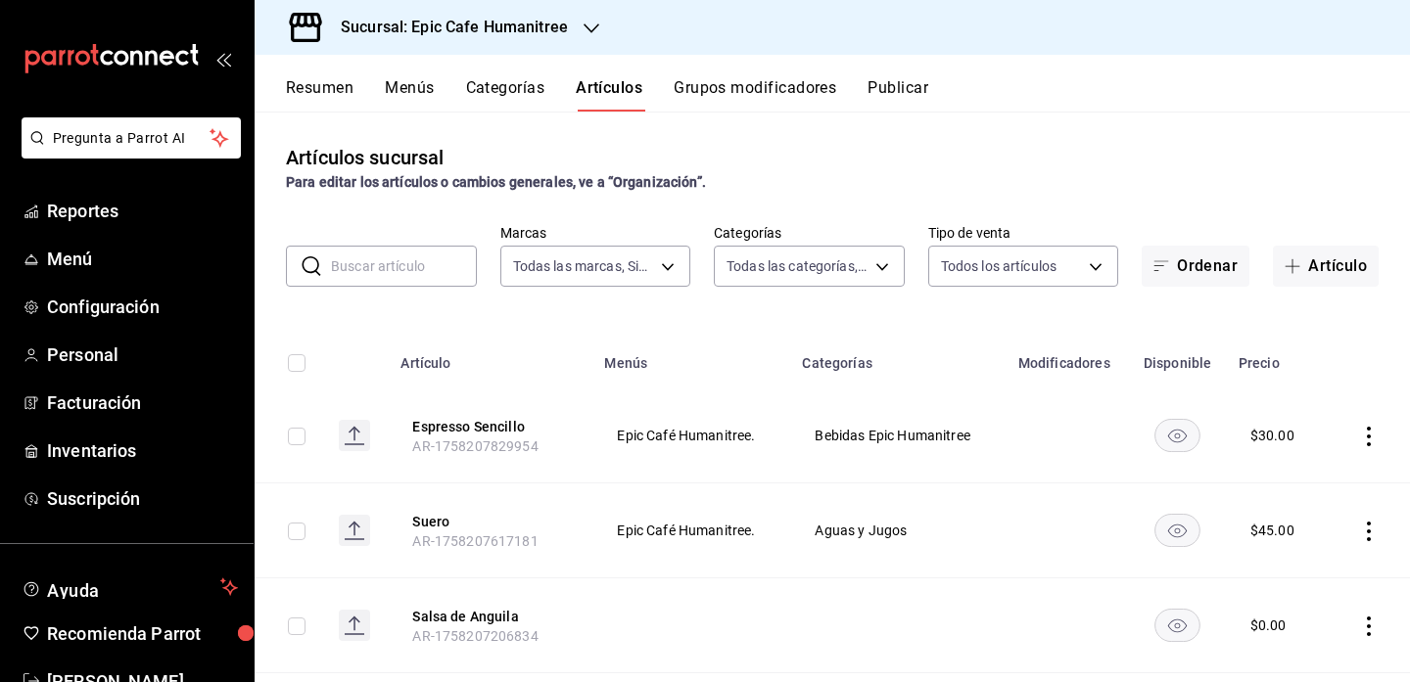
type input "e2a6dcd0-c09b-4f39-b209-5f97019748a2,3f18ad05-55ab-44ea-8b53-c1c2b2db6cb9"
click at [366, 262] on input "text" at bounding box center [404, 266] width 146 height 39
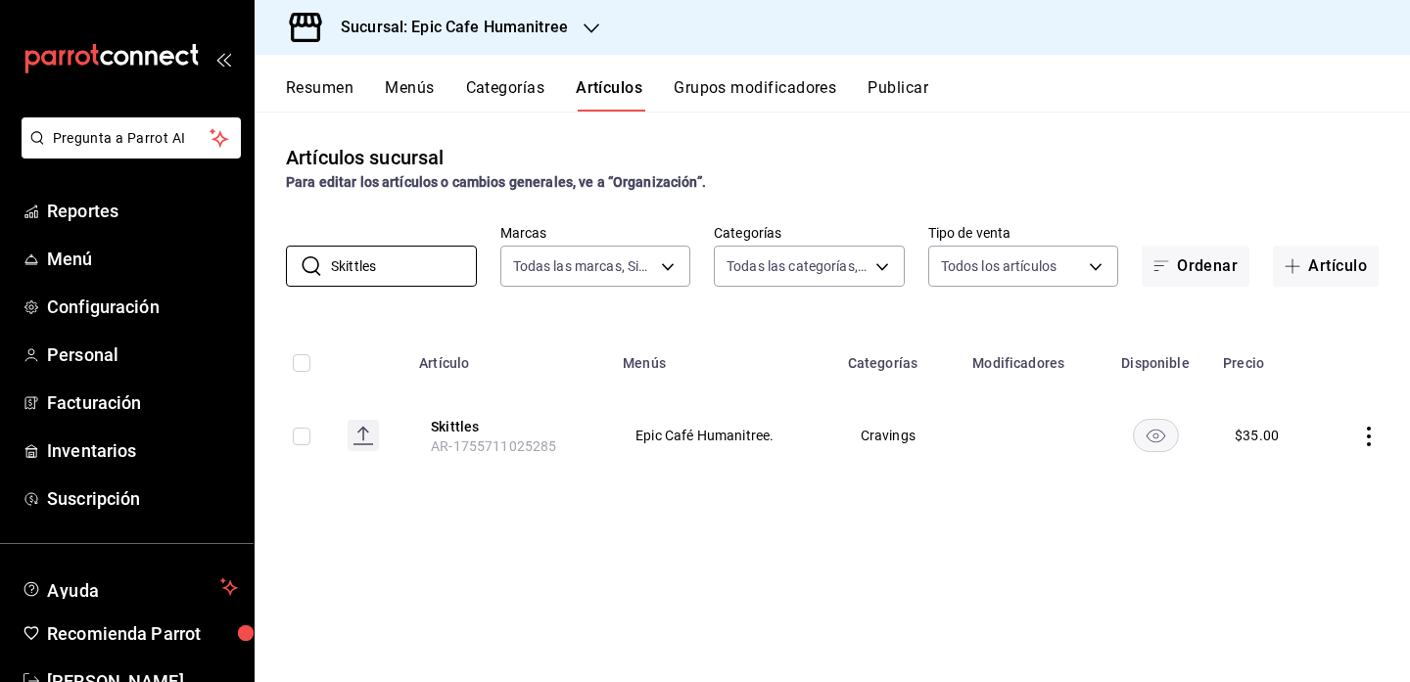
type input "Skittles"
click at [594, 19] on div at bounding box center [592, 28] width 16 height 21
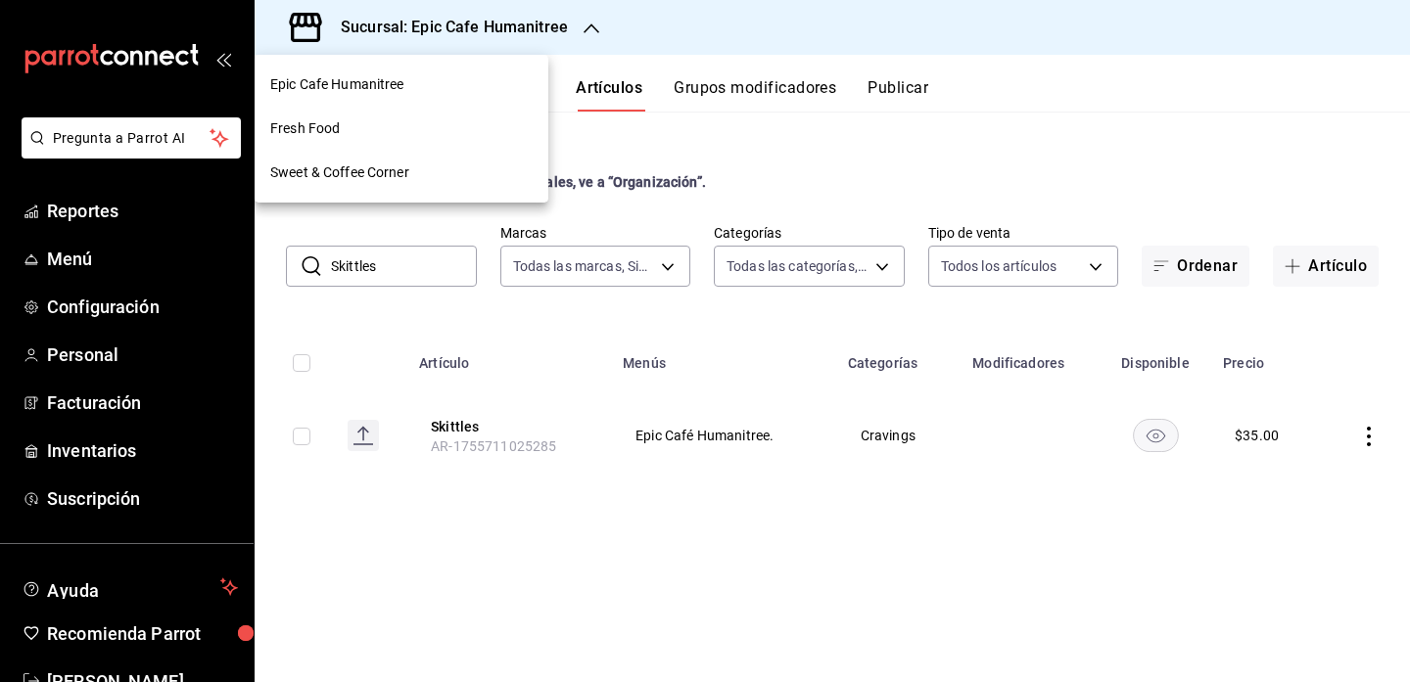
click at [448, 139] on div "Fresh Food" at bounding box center [402, 129] width 294 height 44
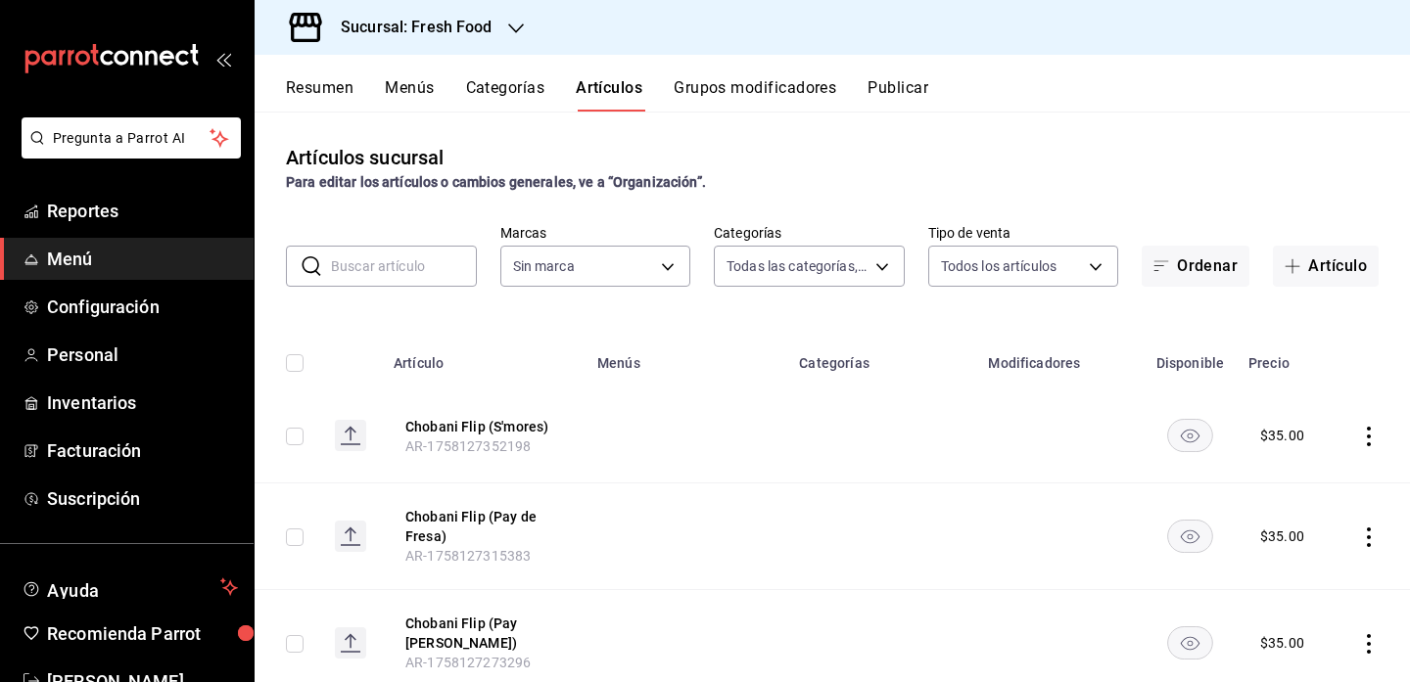
type input "1cde57bd-aec0-4f41-acad-ecf5164cb5ed,607205d8-3a2d-4c2e-9df3-51caed97f767,0b460…"
type input "8ab046c6-0e56-43ef-b272-b6267400ac64,c832d7f2-bfd0-461e-be2e-c17eaf69f67d"
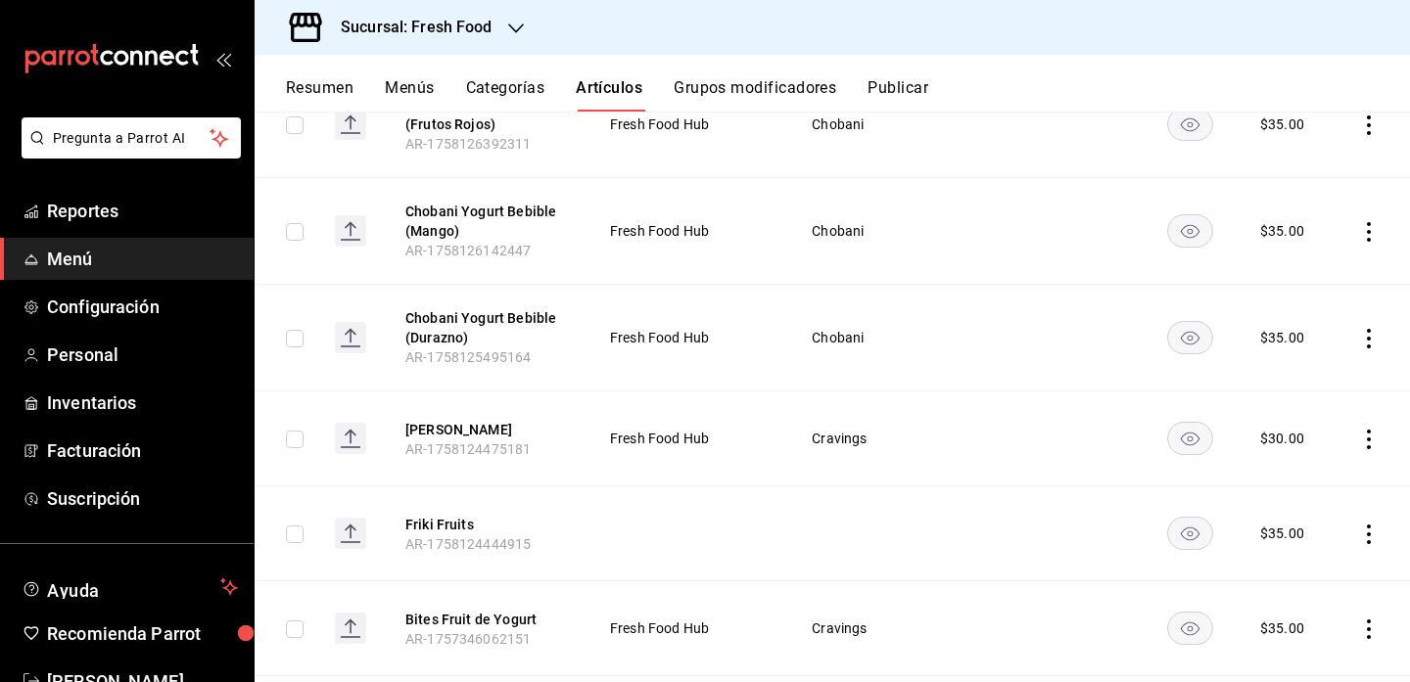
scroll to position [726, 0]
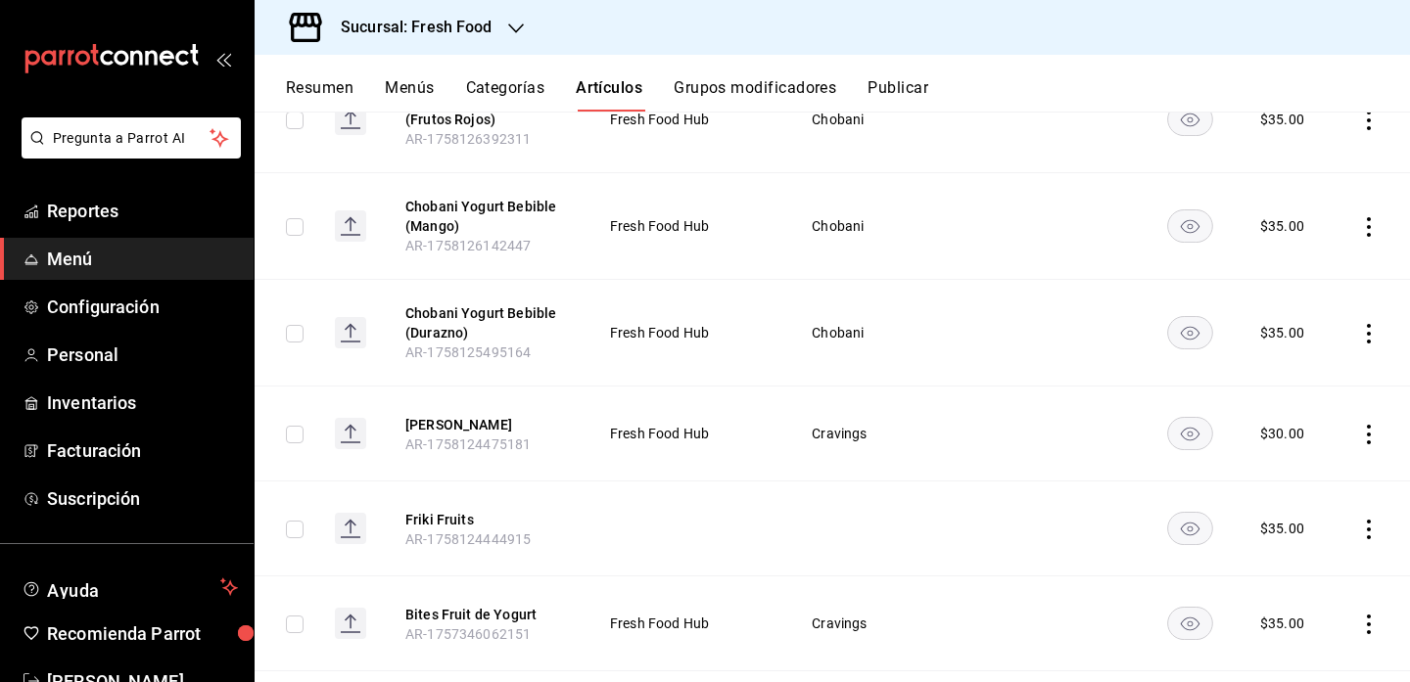
click at [1371, 534] on icon "actions" at bounding box center [1369, 530] width 20 height 20
click at [1314, 554] on span "Editar" at bounding box center [1310, 550] width 51 height 21
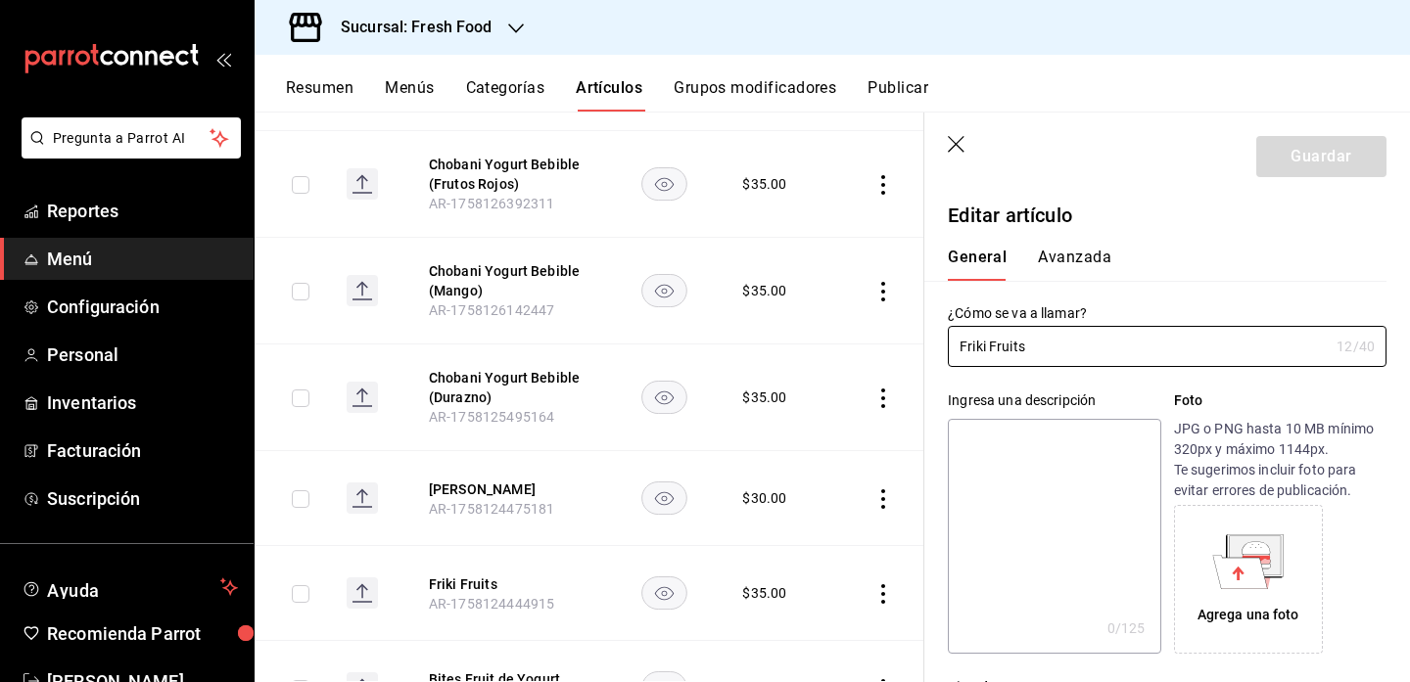
type input "$35.00"
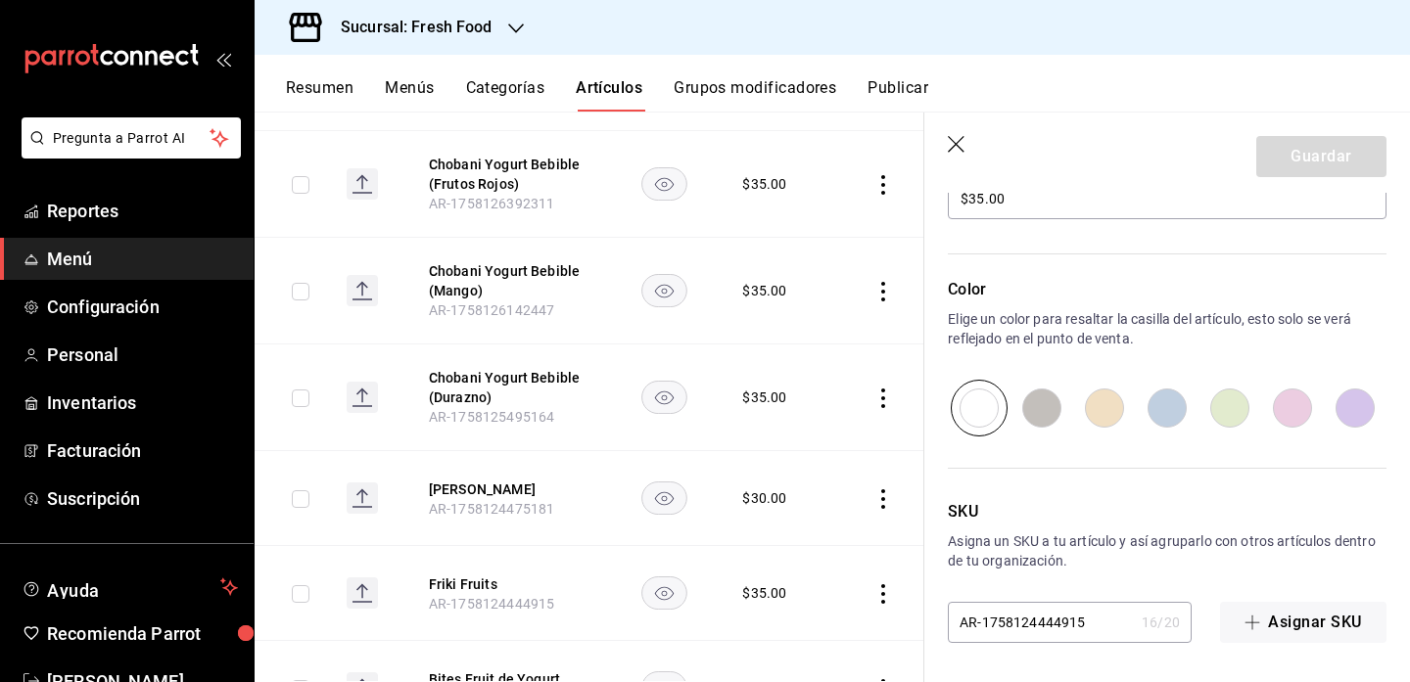
scroll to position [437, 0]
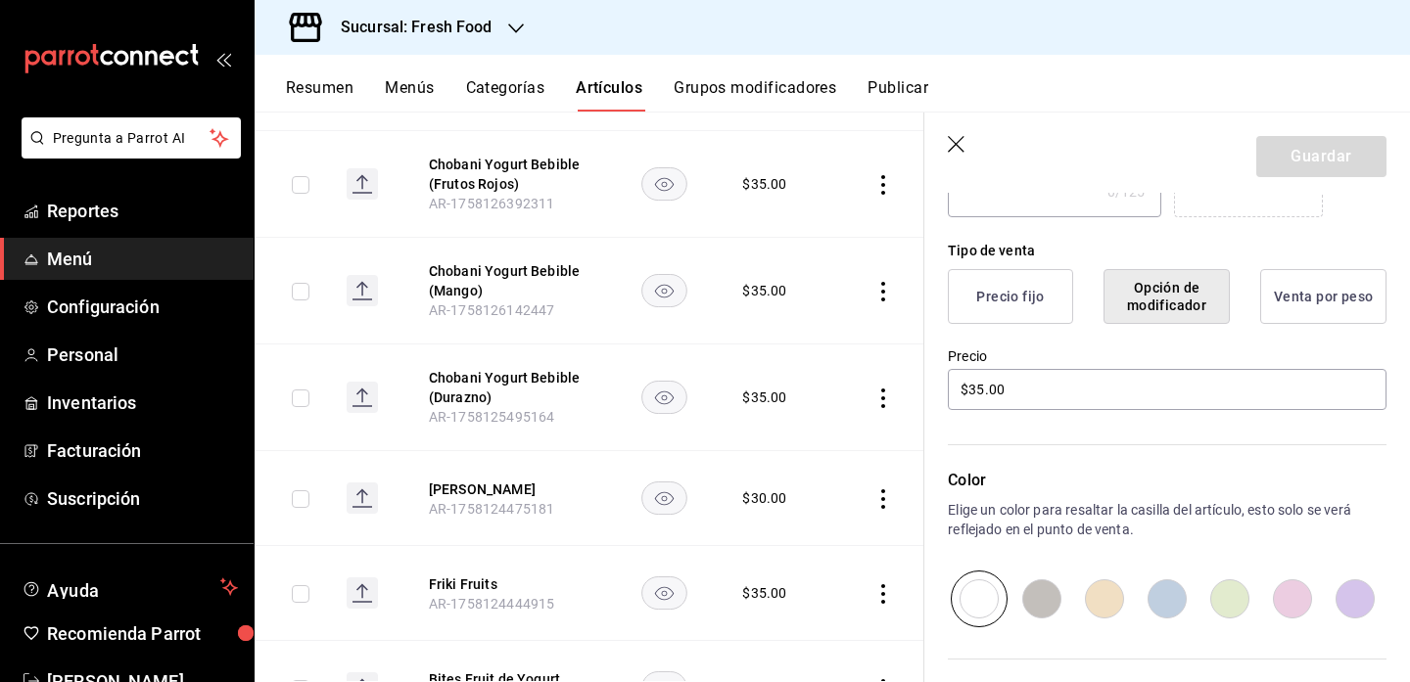
click at [995, 299] on button "Precio fijo" at bounding box center [1010, 296] width 125 height 55
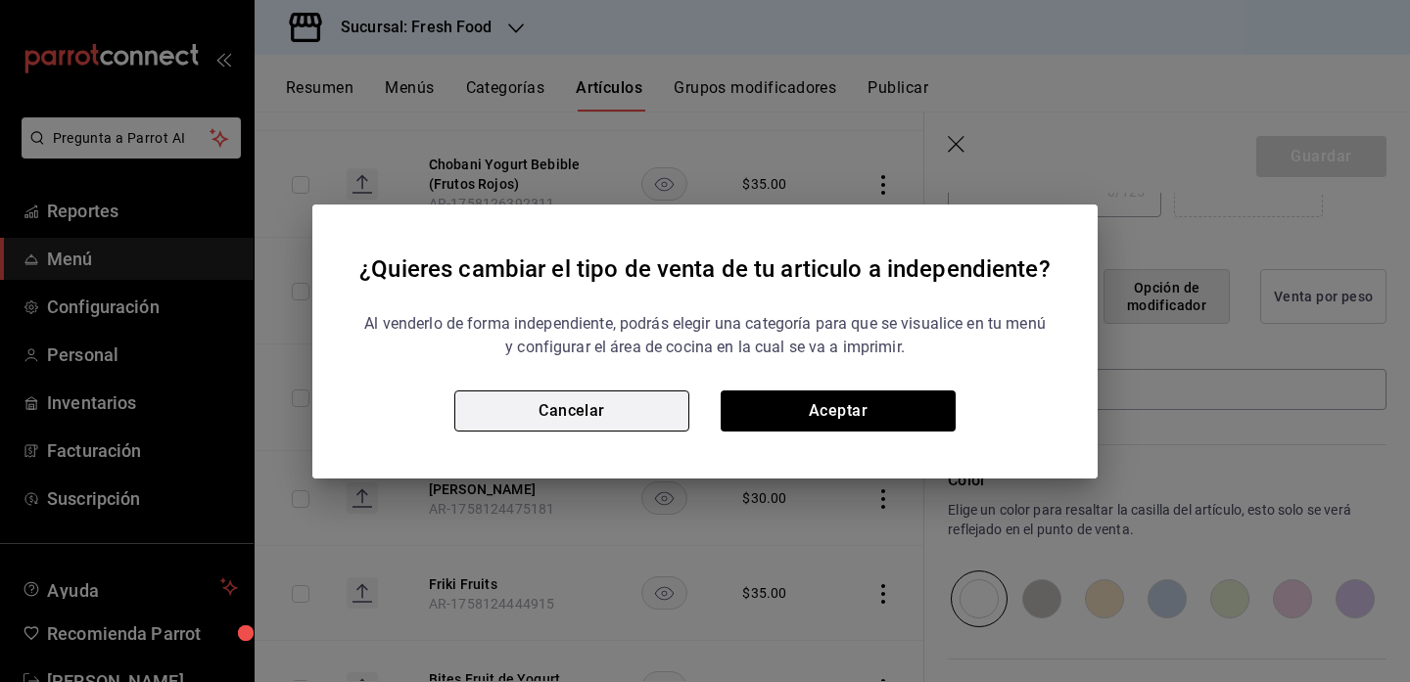
click at [627, 417] on button "Cancelar" at bounding box center [571, 411] width 235 height 41
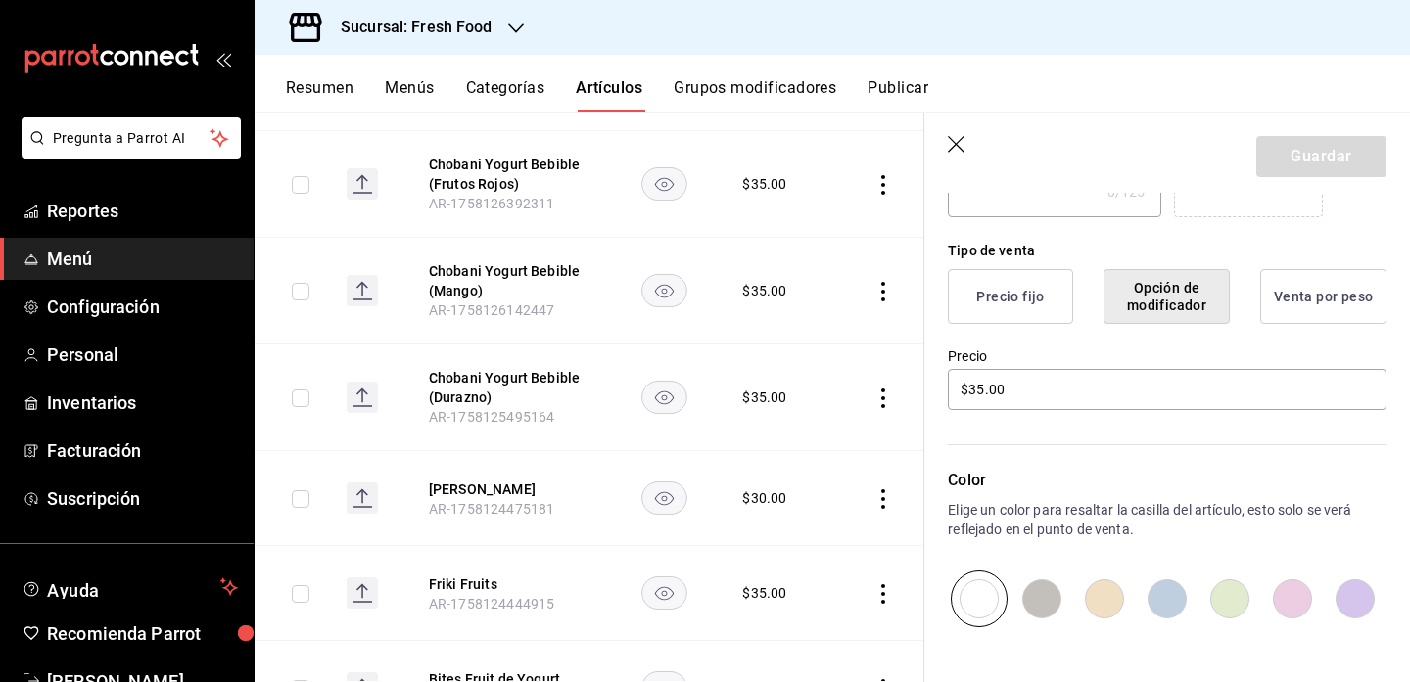
click at [1028, 302] on button "Precio fijo" at bounding box center [1010, 296] width 125 height 55
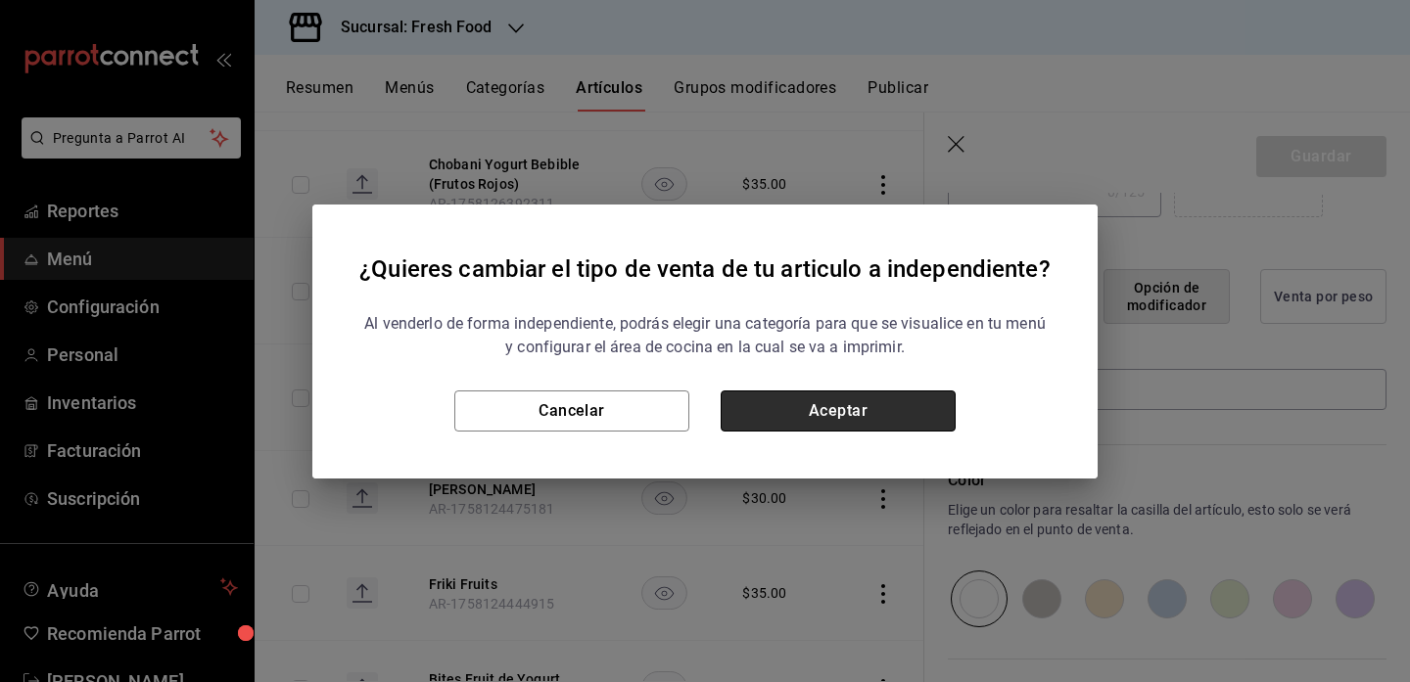
click at [877, 406] on button "Aceptar" at bounding box center [838, 411] width 235 height 41
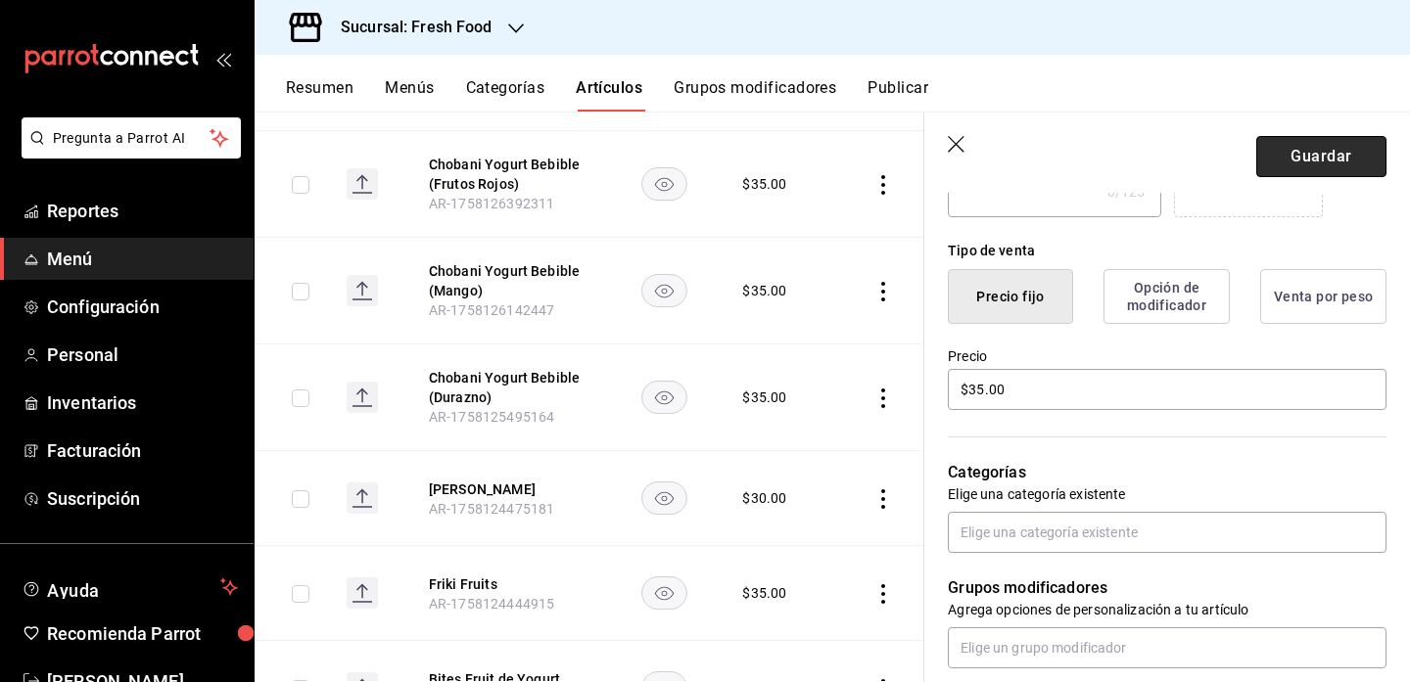
click at [1345, 157] on button "Guardar" at bounding box center [1321, 156] width 130 height 41
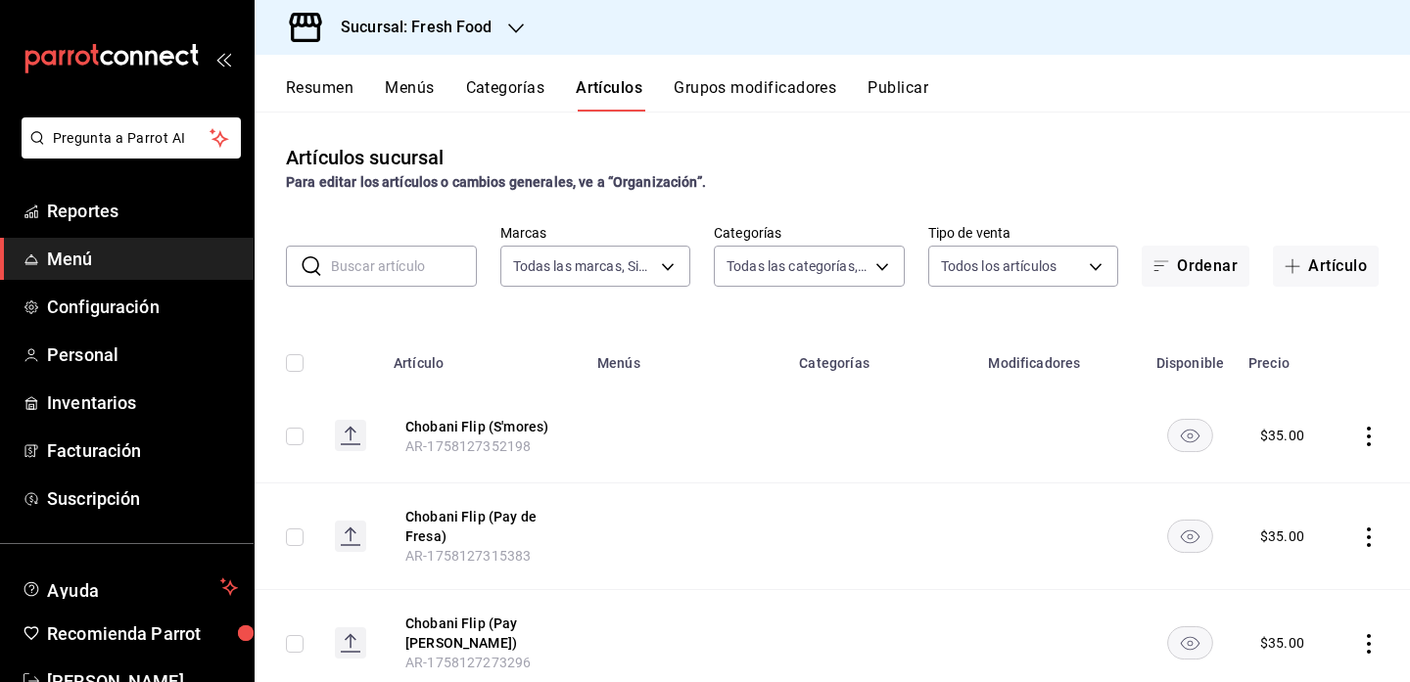
click at [476, 89] on button "Categorías" at bounding box center [505, 94] width 79 height 33
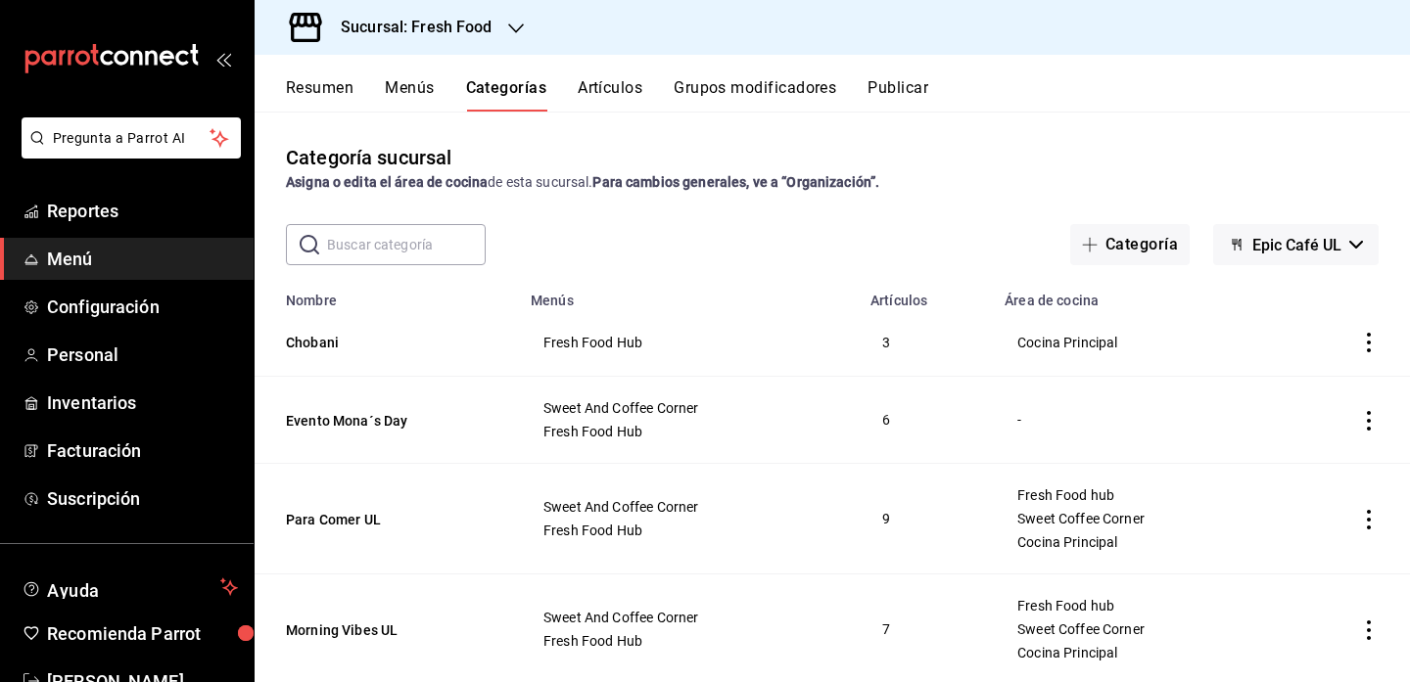
click at [408, 245] on input "text" at bounding box center [406, 244] width 159 height 39
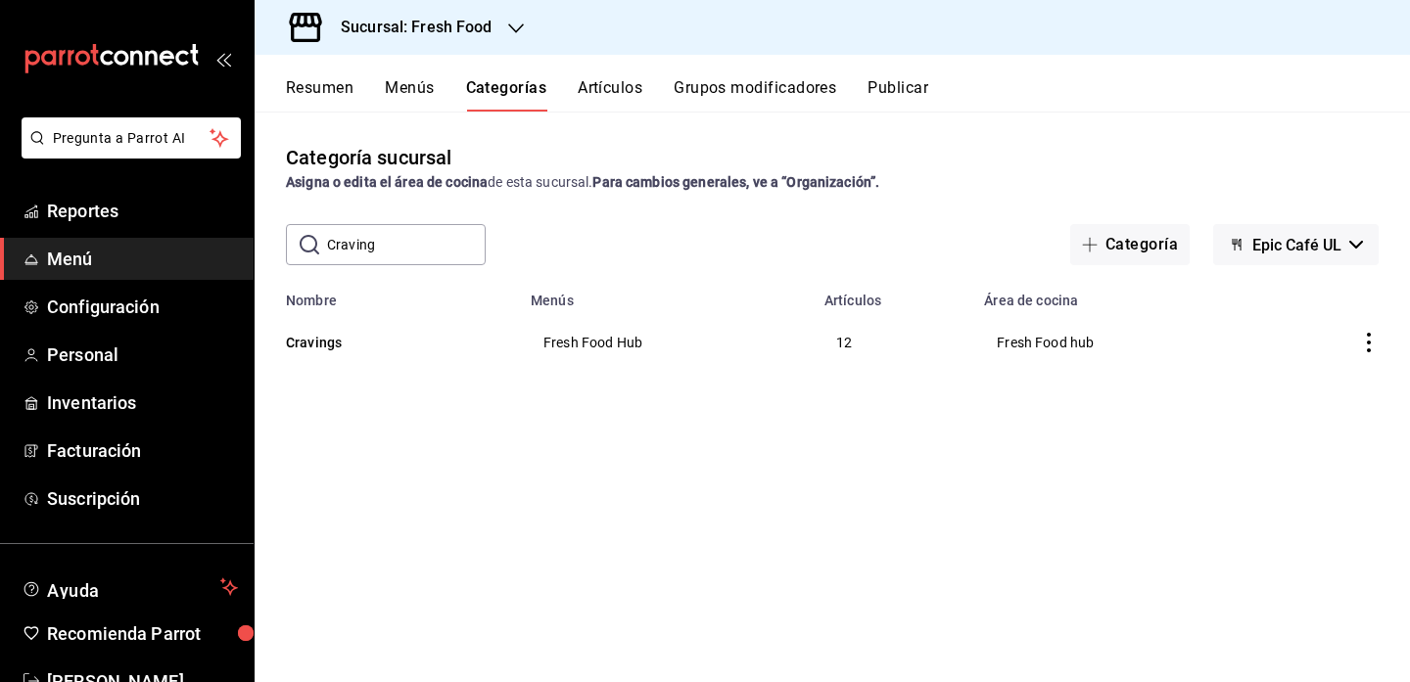
click at [428, 245] on input "Craving" at bounding box center [406, 244] width 159 height 39
type input "Cravings"
click at [1371, 345] on icon "actions" at bounding box center [1369, 343] width 20 height 20
click at [1320, 401] on li "Editar" at bounding box center [1292, 388] width 117 height 40
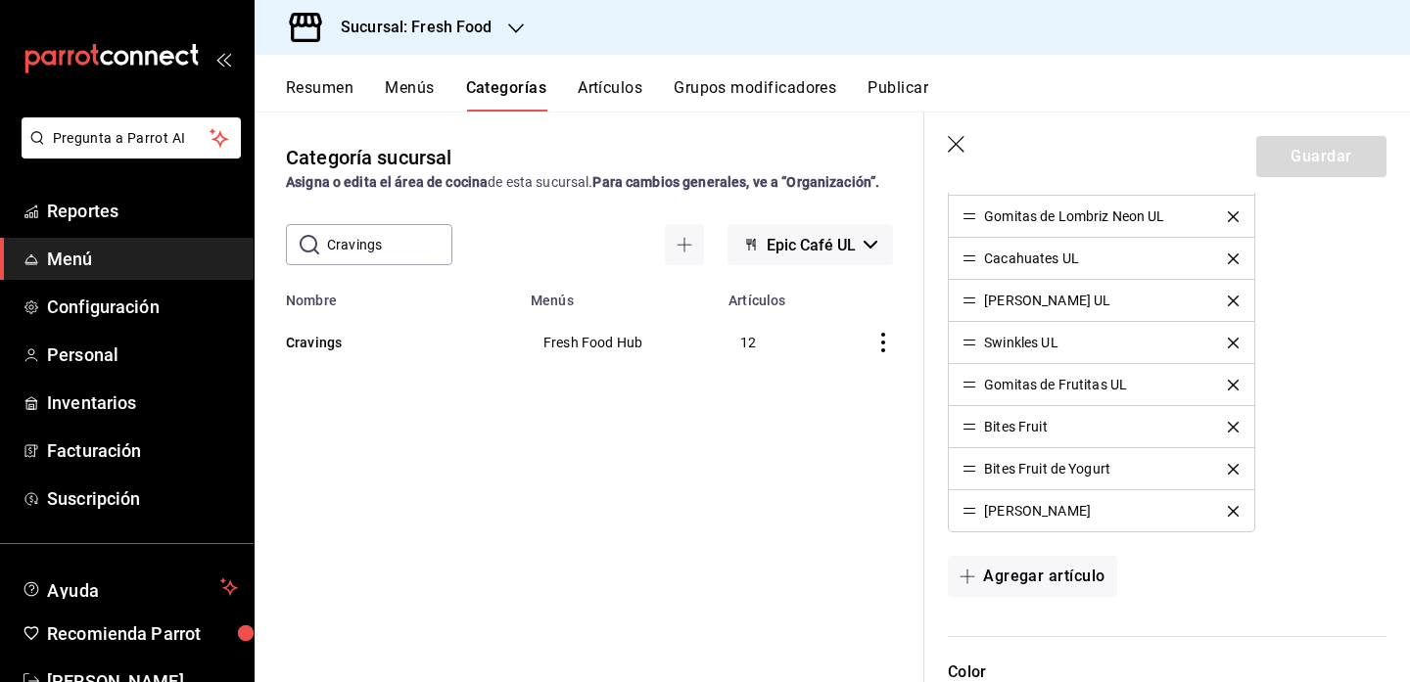
scroll to position [825, 0]
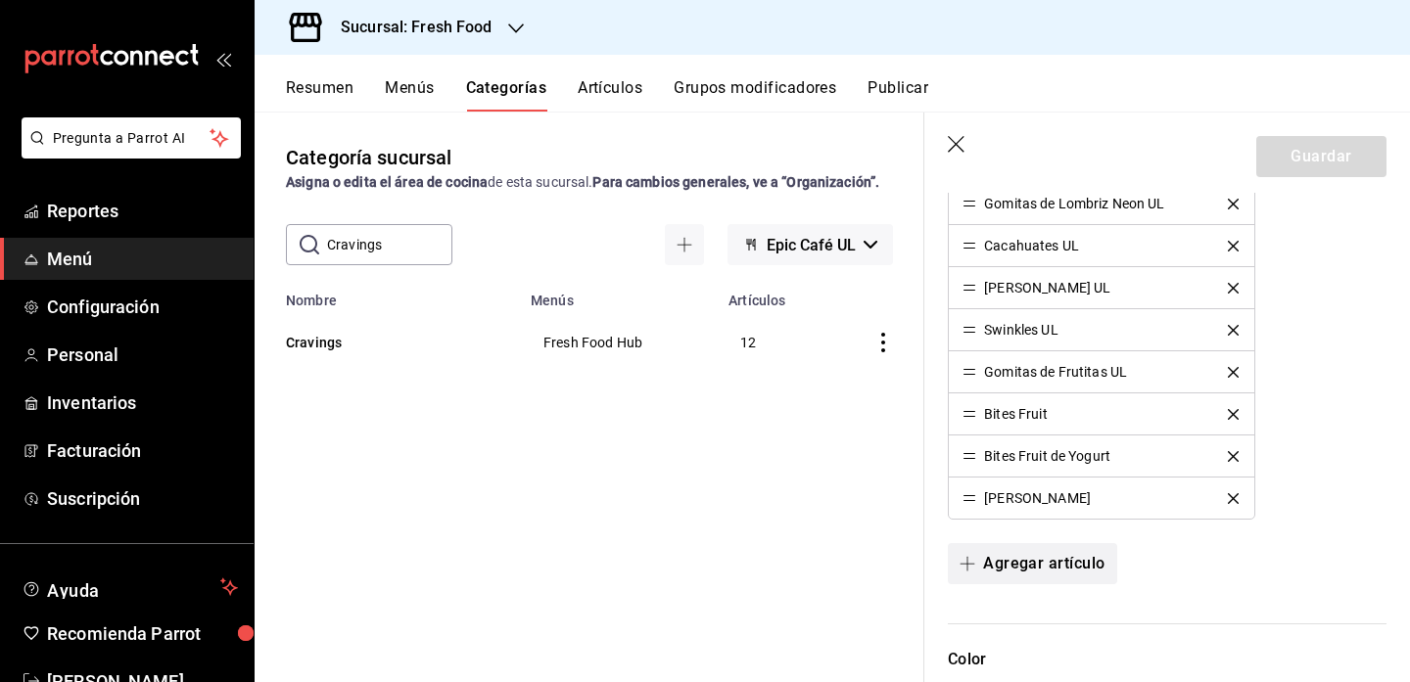
click at [1036, 563] on button "Agregar artículo" at bounding box center [1032, 563] width 168 height 41
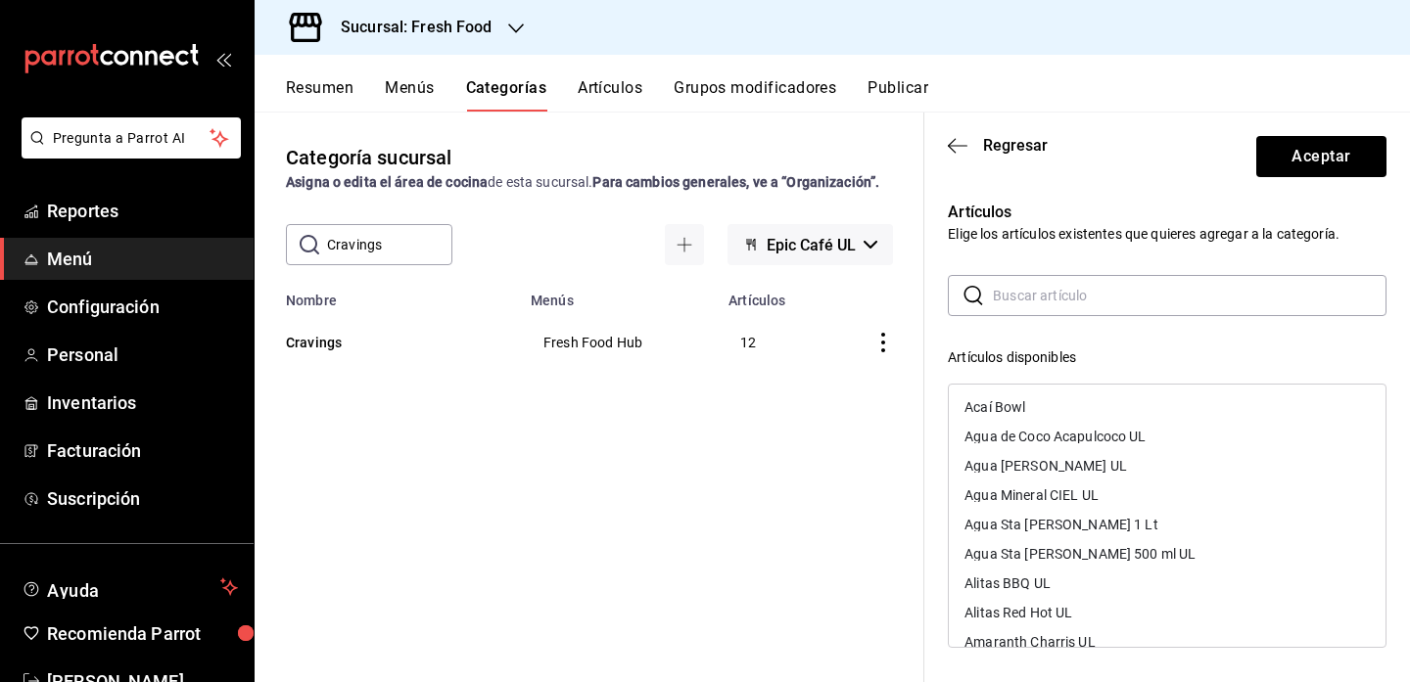
click at [1038, 297] on input "text" at bounding box center [1190, 295] width 394 height 39
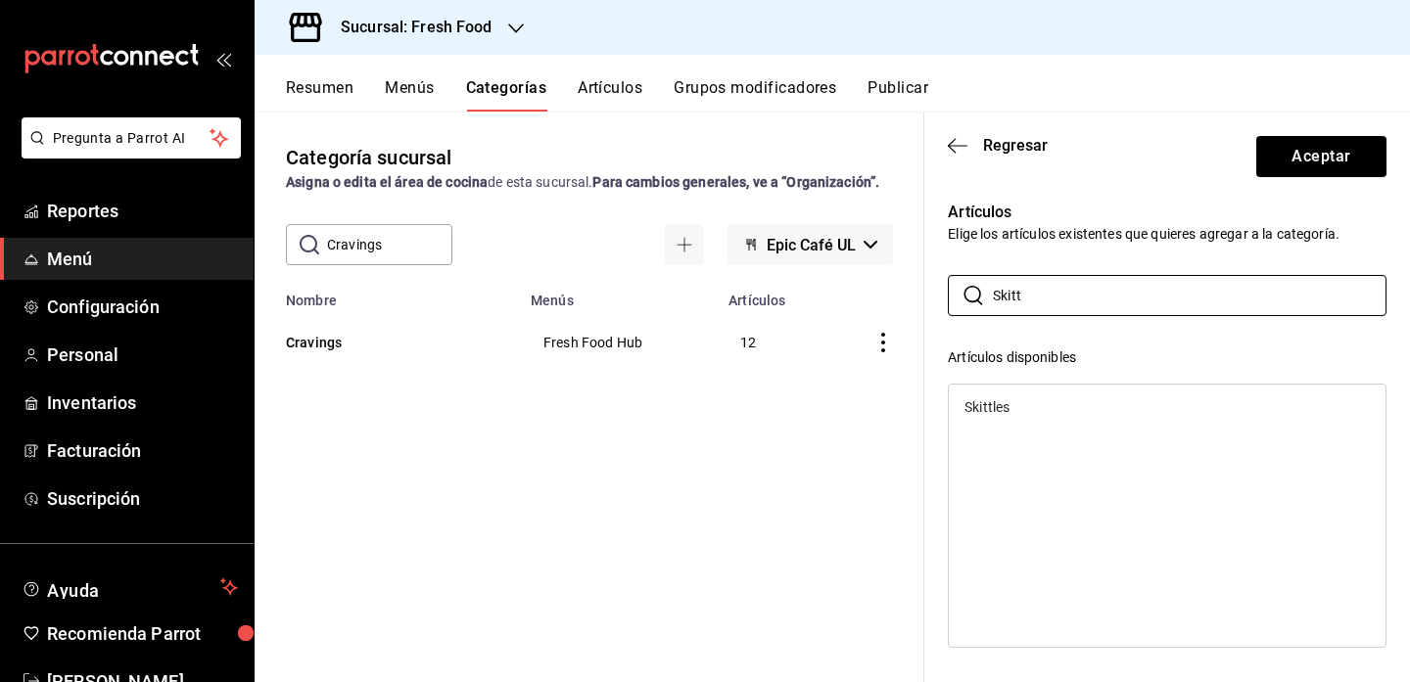
type input "Skitt"
click at [1033, 413] on div "Skittles" at bounding box center [1167, 407] width 437 height 29
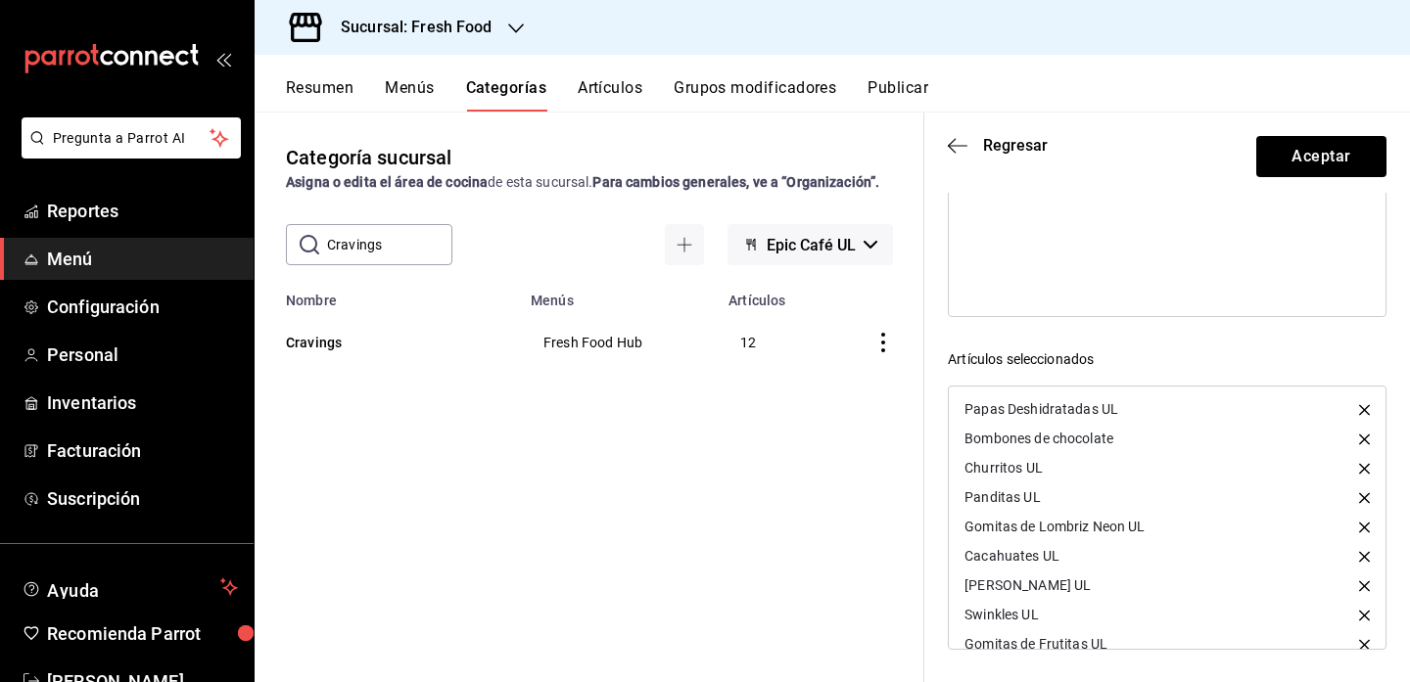
scroll to position [135, 0]
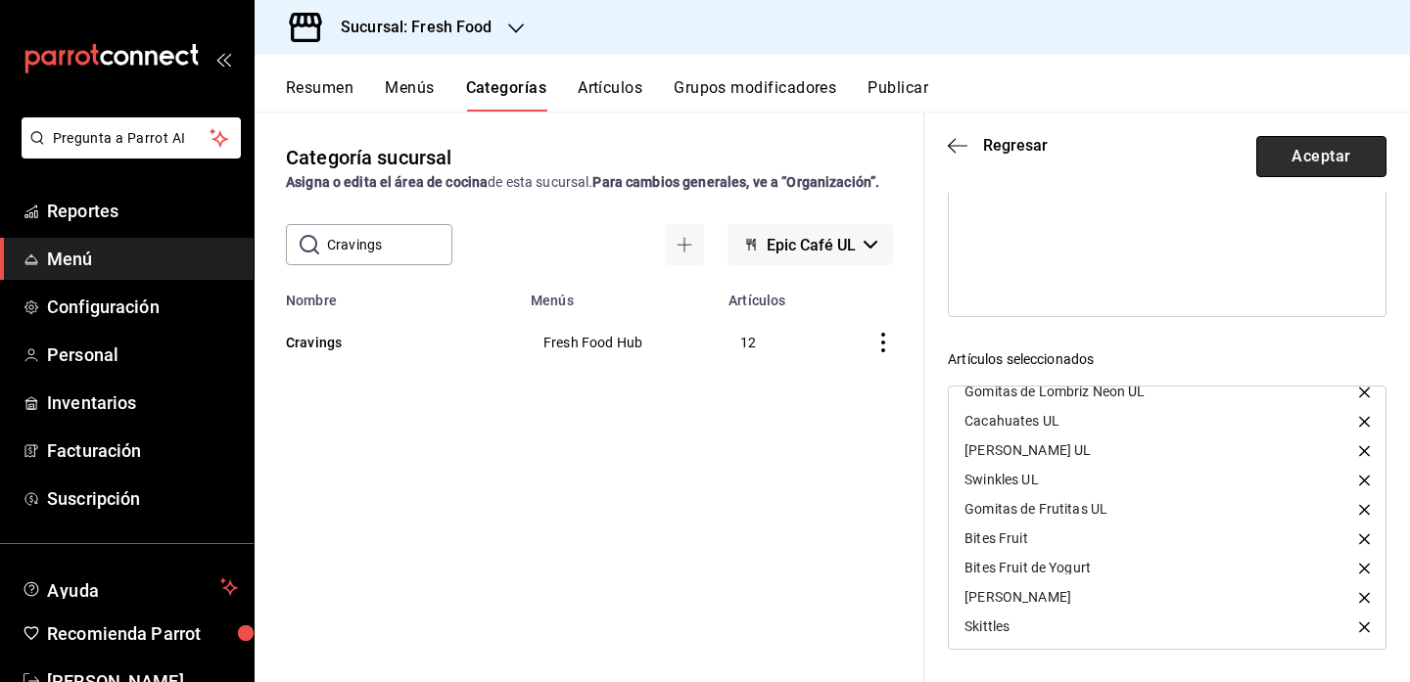
click at [1343, 151] on button "Aceptar" at bounding box center [1321, 156] width 130 height 41
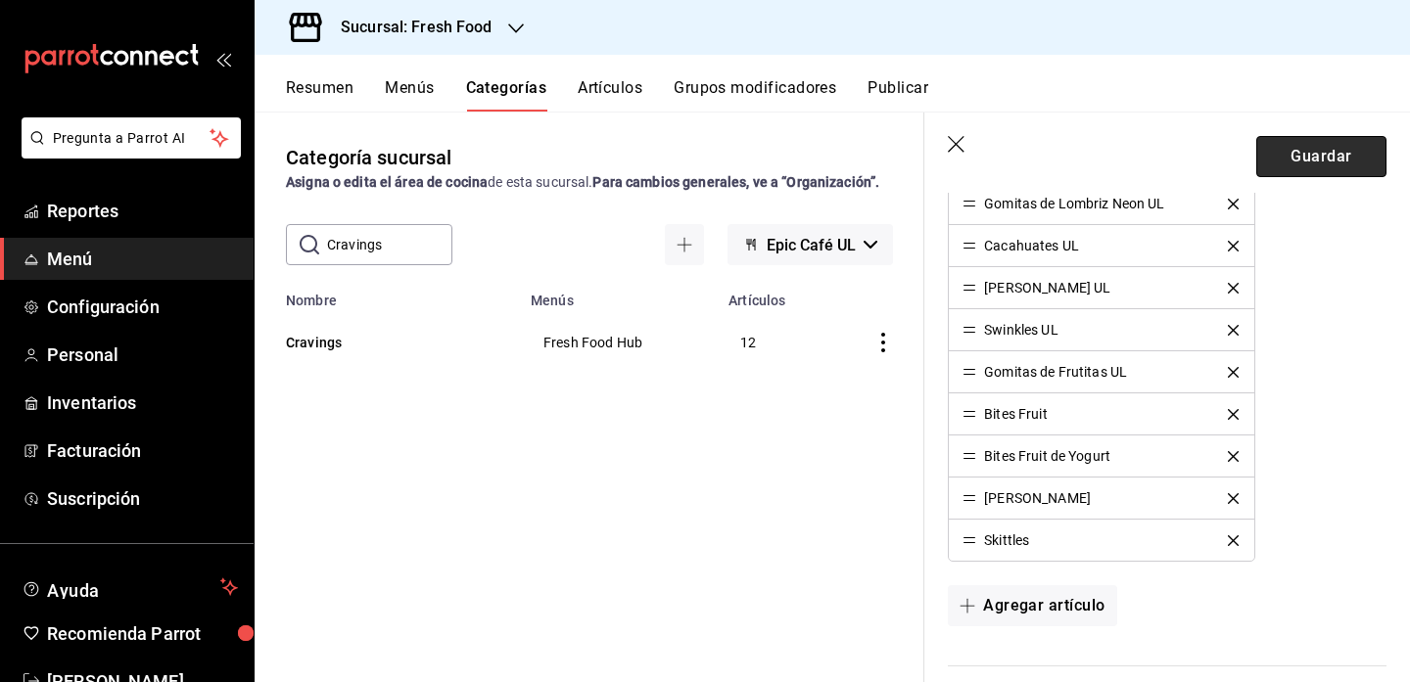
click at [1307, 157] on button "Guardar" at bounding box center [1321, 156] width 130 height 41
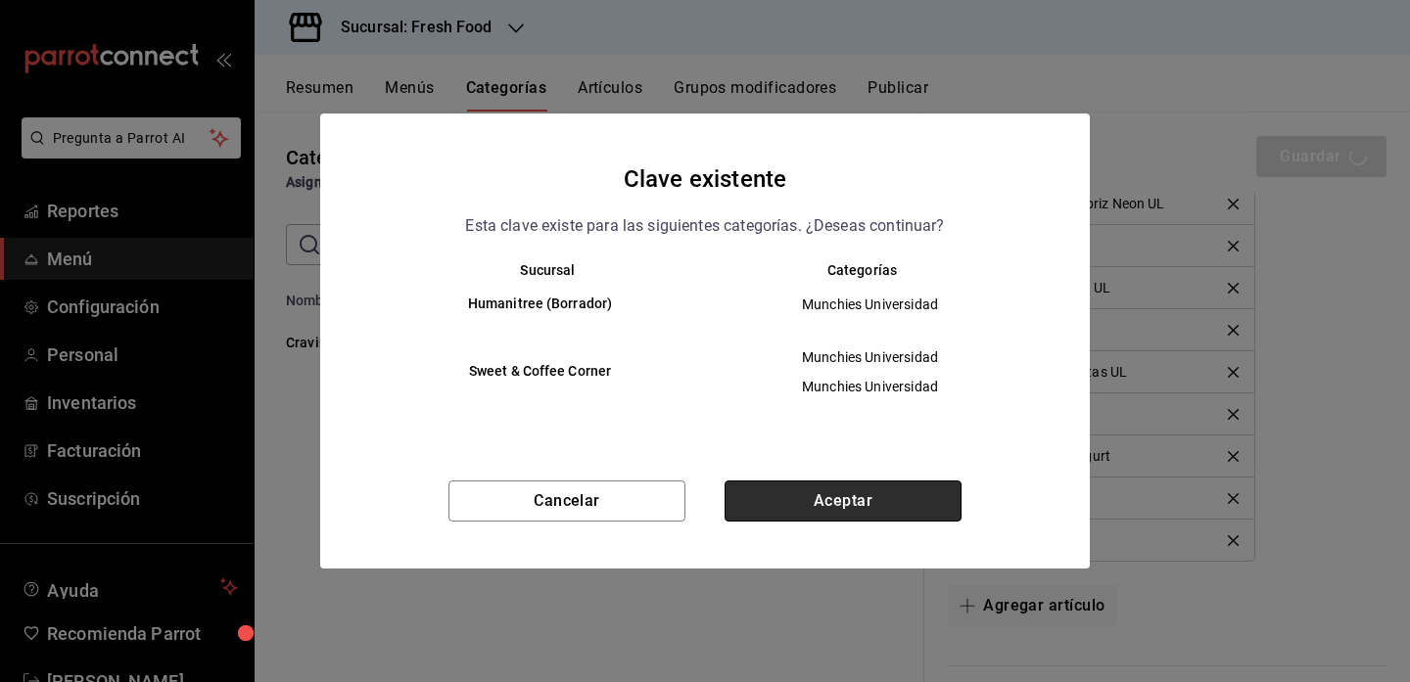
click at [838, 502] on button "Aceptar" at bounding box center [843, 501] width 237 height 41
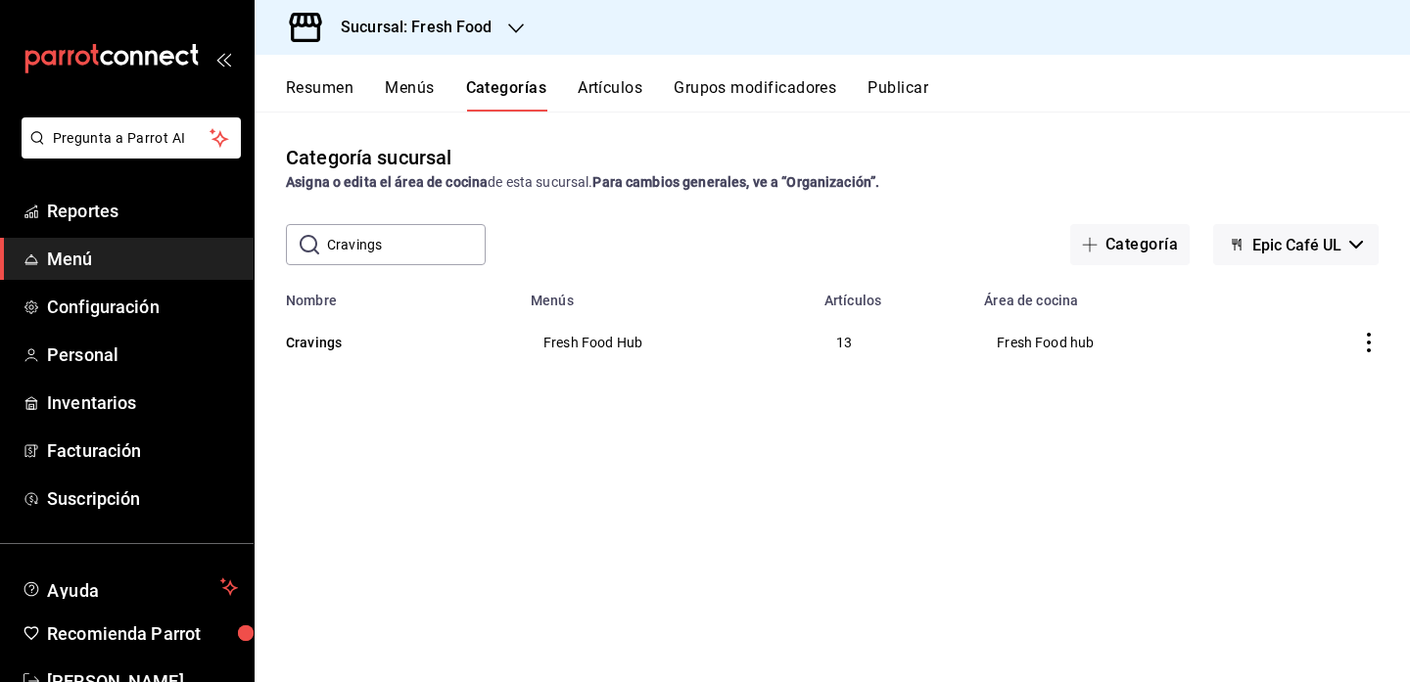
click at [1367, 346] on icon "actions" at bounding box center [1369, 343] width 20 height 20
click at [1305, 389] on span "Editar" at bounding box center [1310, 388] width 51 height 21
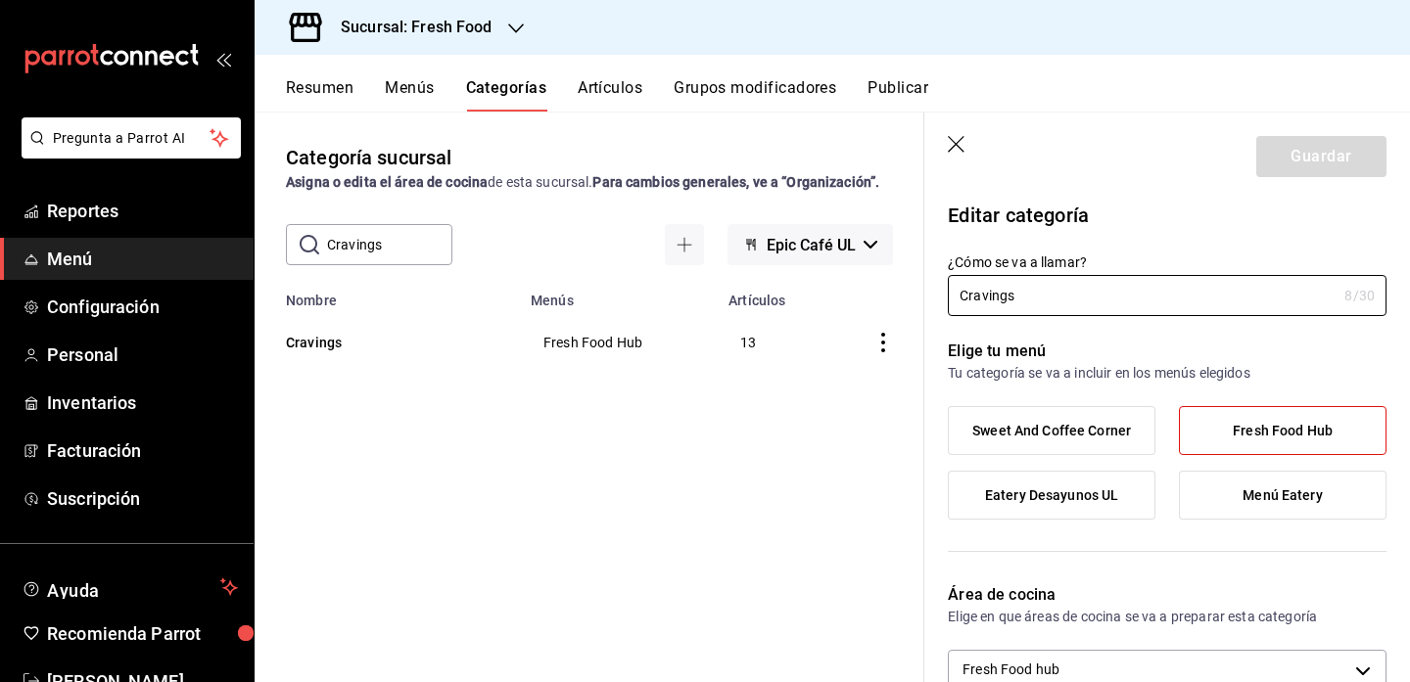
drag, startPoint x: 1058, startPoint y: 297, endPoint x: 890, endPoint y: 286, distance: 168.7
click at [890, 286] on main "Categoría sucursal Asigna o edita el área de cocina de esta sucursal. Para camb…" at bounding box center [832, 397] width 1155 height 571
type input "Friki"
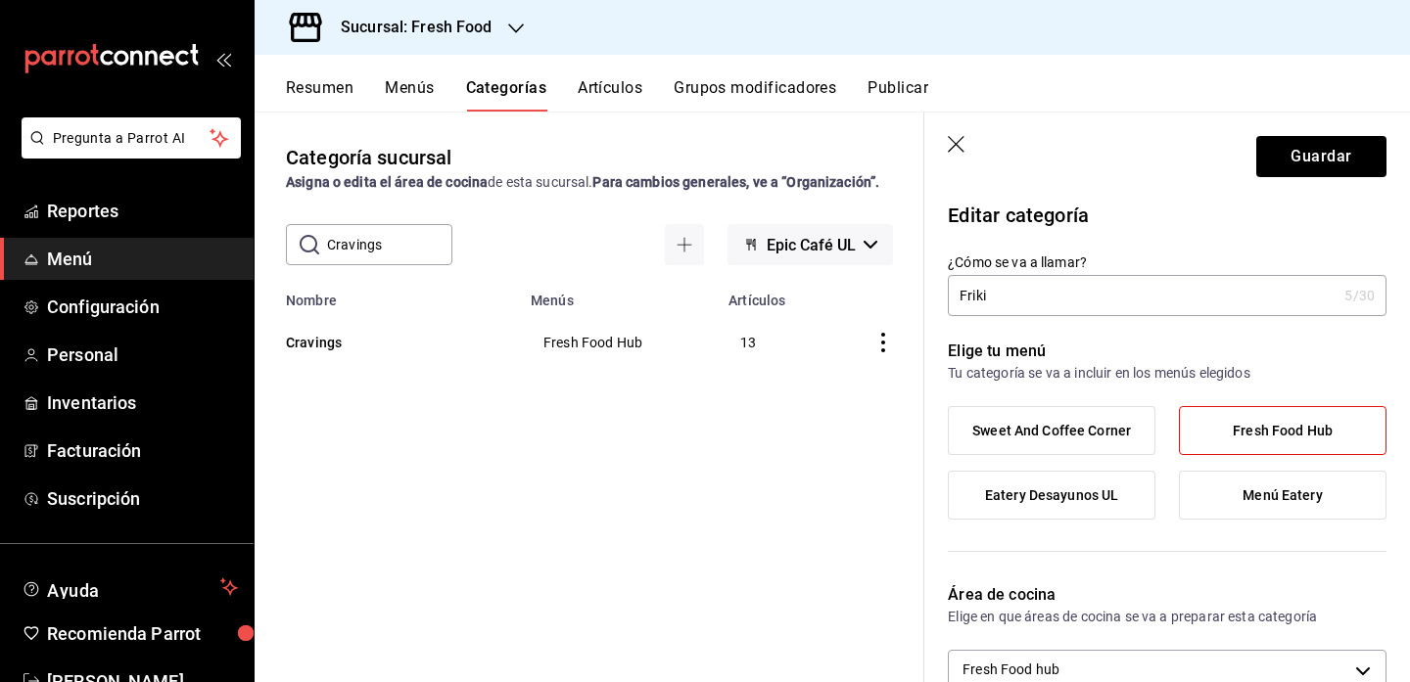
click at [963, 142] on icon "button" at bounding box center [958, 146] width 20 height 20
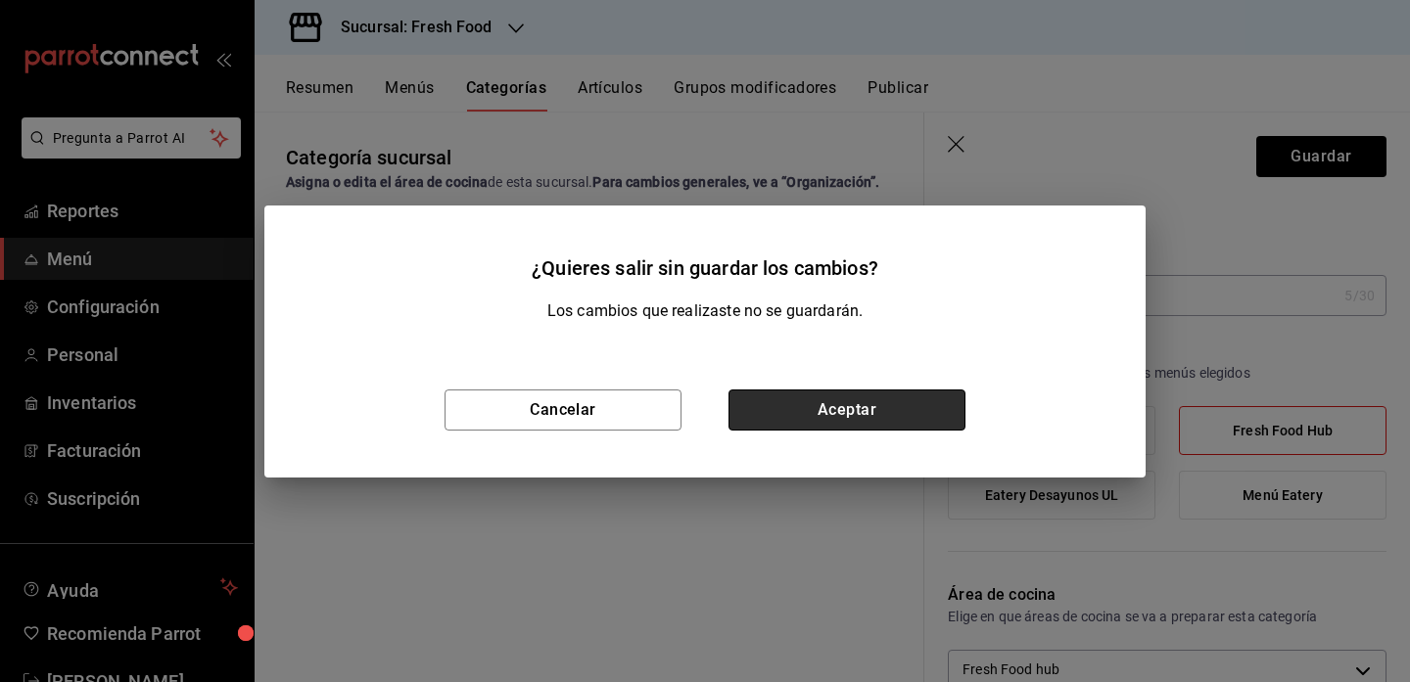
click at [848, 407] on button "Aceptar" at bounding box center [846, 410] width 237 height 41
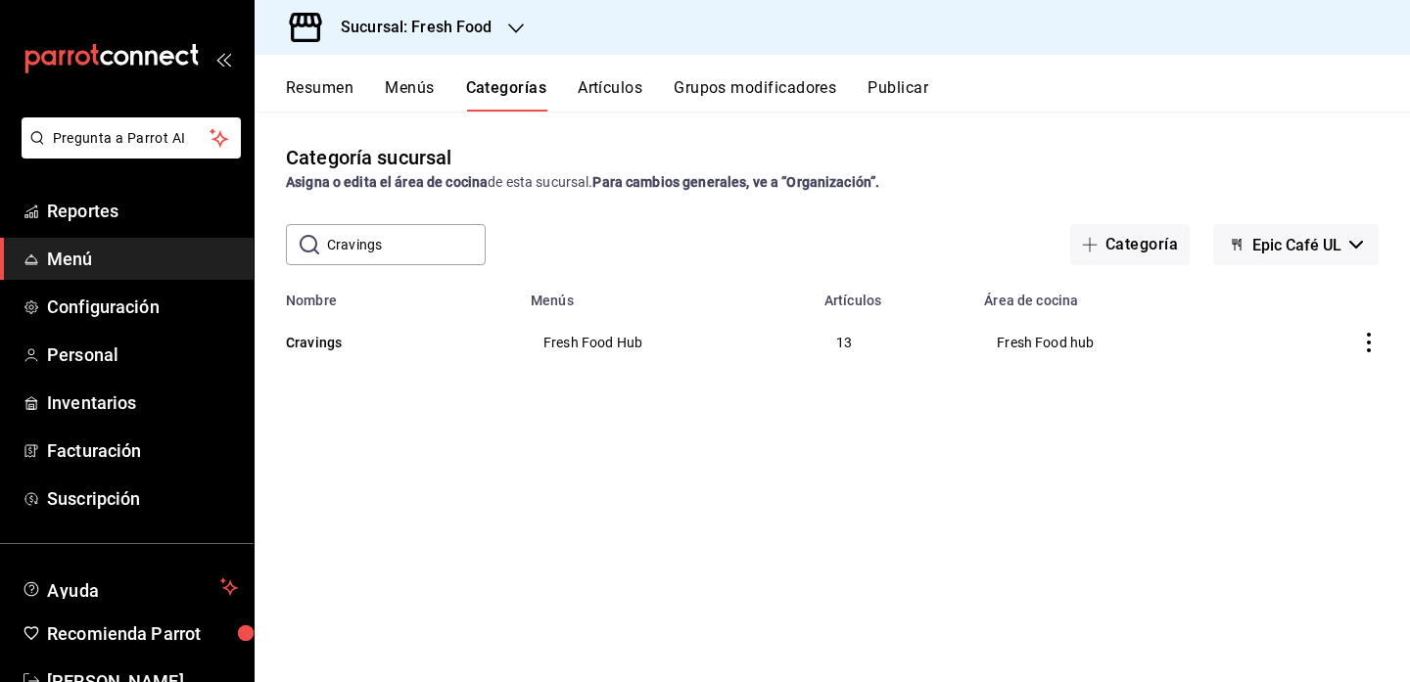
click at [1370, 352] on td "categoriesTable" at bounding box center [1336, 342] width 148 height 68
click at [1370, 338] on icon "actions" at bounding box center [1369, 343] width 20 height 20
click at [1318, 390] on span "Editar" at bounding box center [1310, 388] width 51 height 21
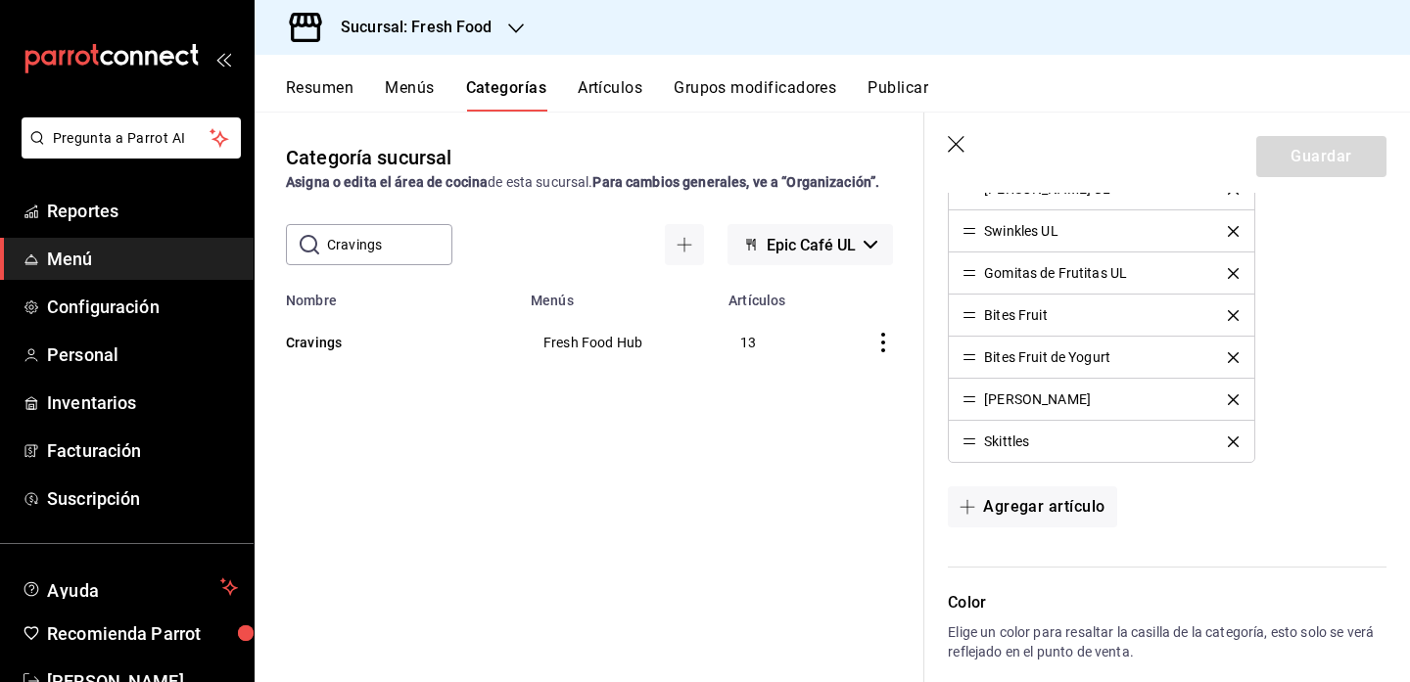
scroll to position [930, 0]
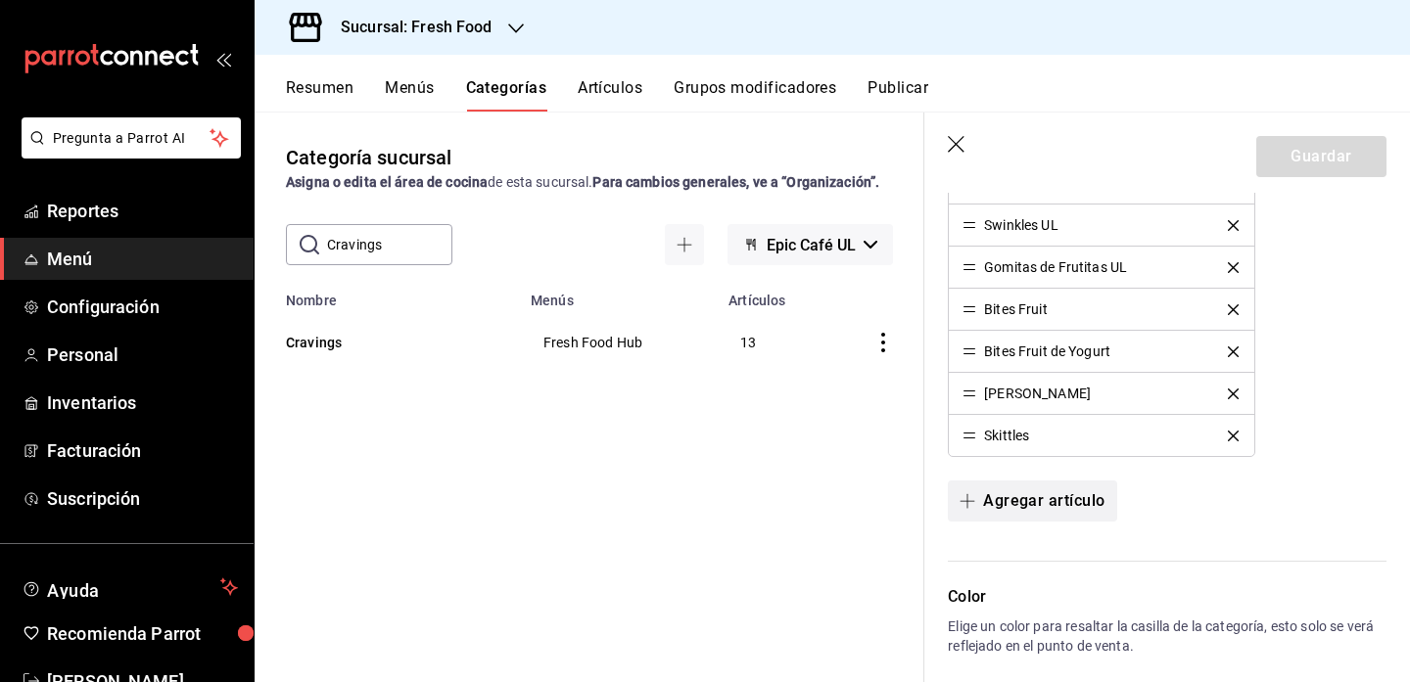
click at [1031, 504] on button "Agregar artículo" at bounding box center [1032, 501] width 168 height 41
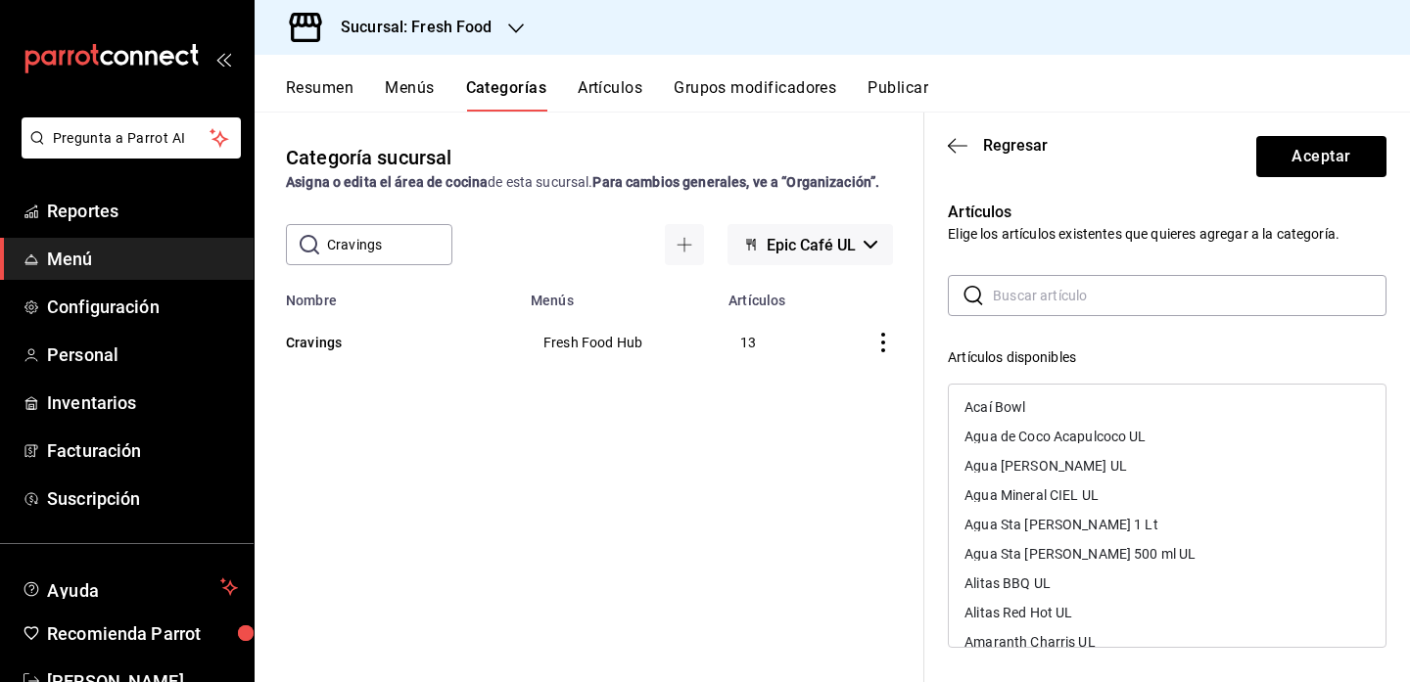
click at [1062, 299] on input "text" at bounding box center [1190, 295] width 394 height 39
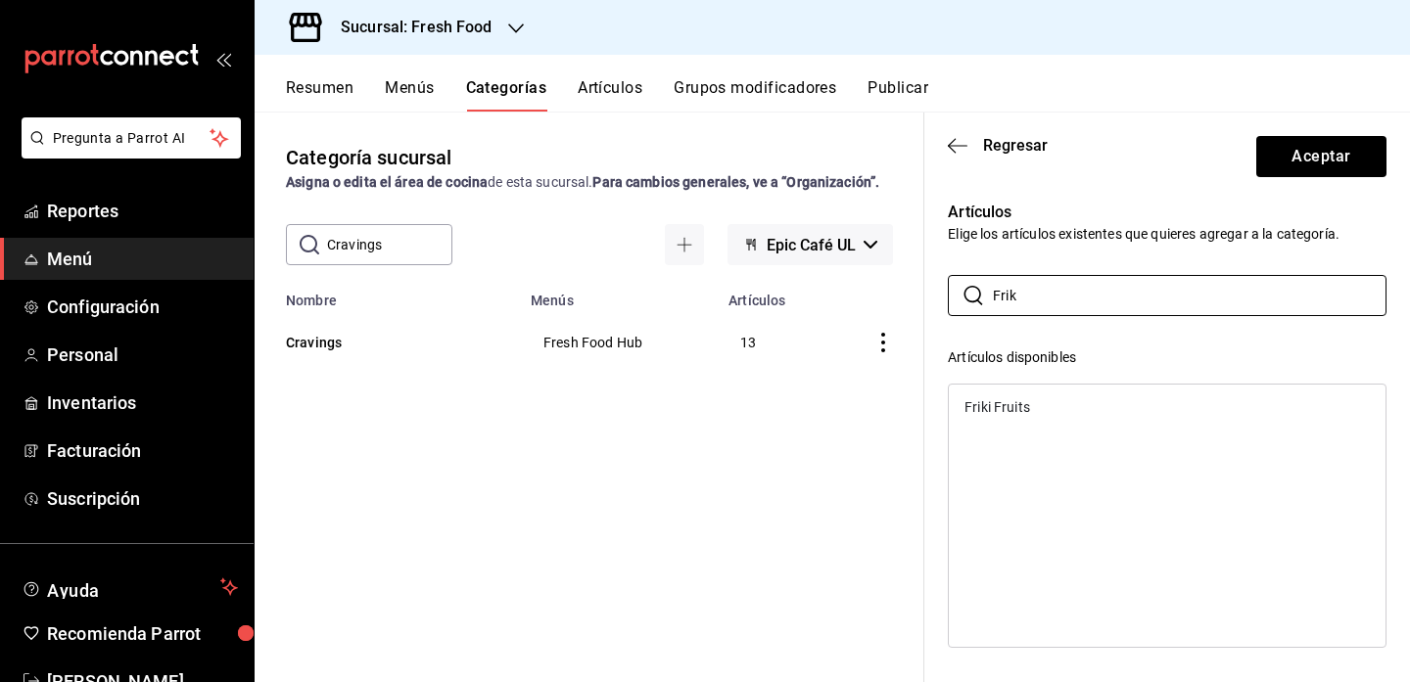
type input "Frik"
click at [1075, 410] on div "Friki Fruits" at bounding box center [1167, 407] width 437 height 29
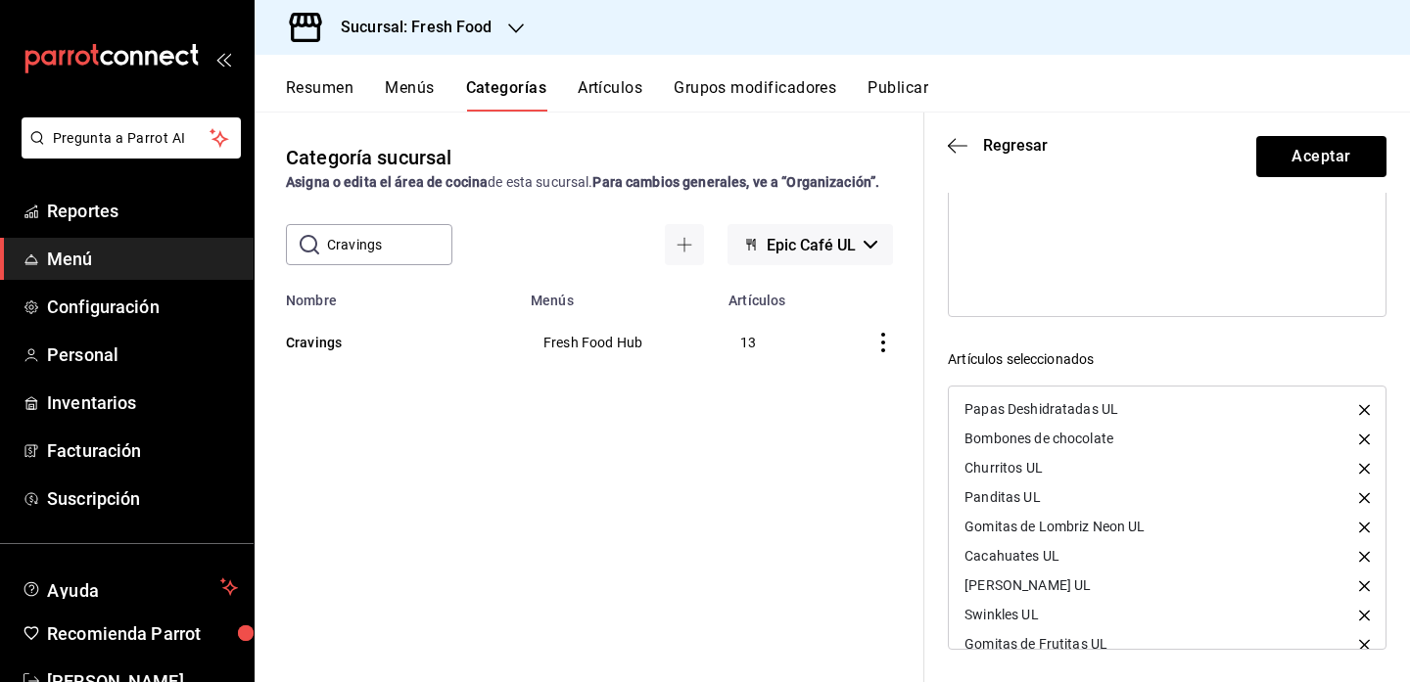
scroll to position [164, 0]
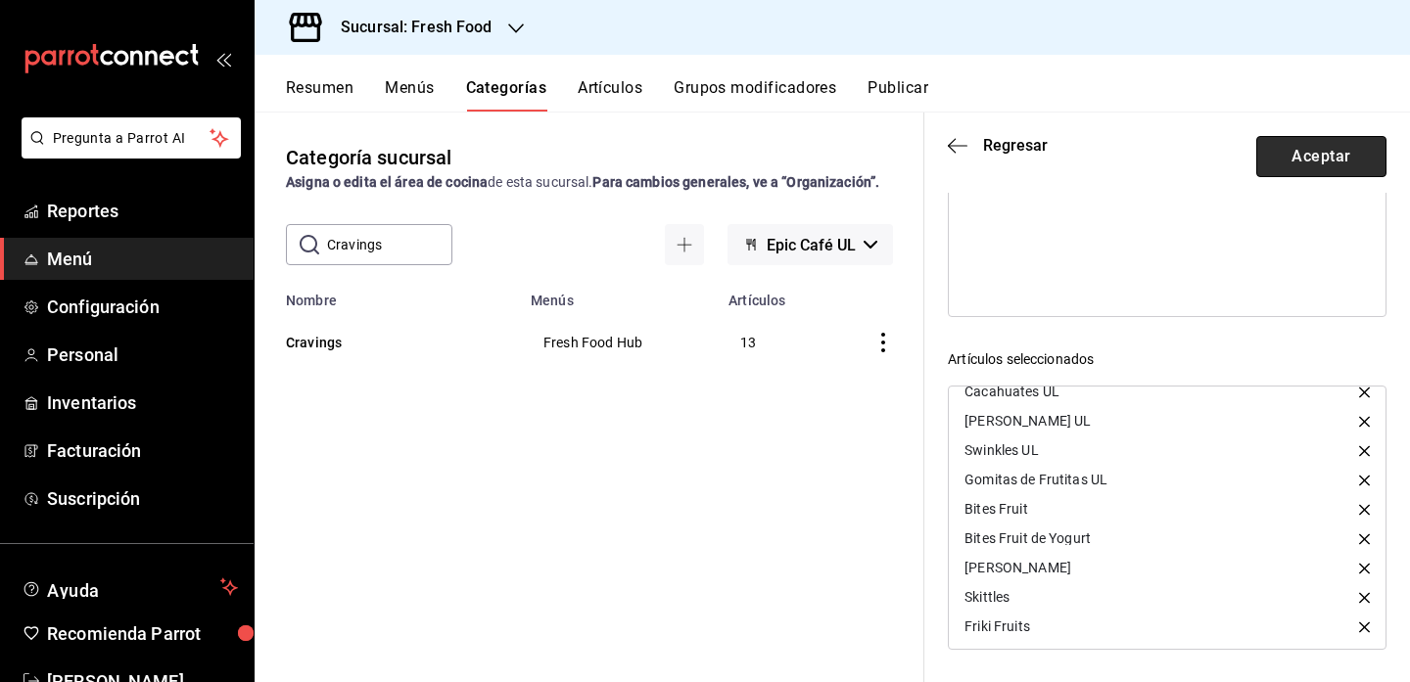
click at [1324, 162] on button "Aceptar" at bounding box center [1321, 156] width 130 height 41
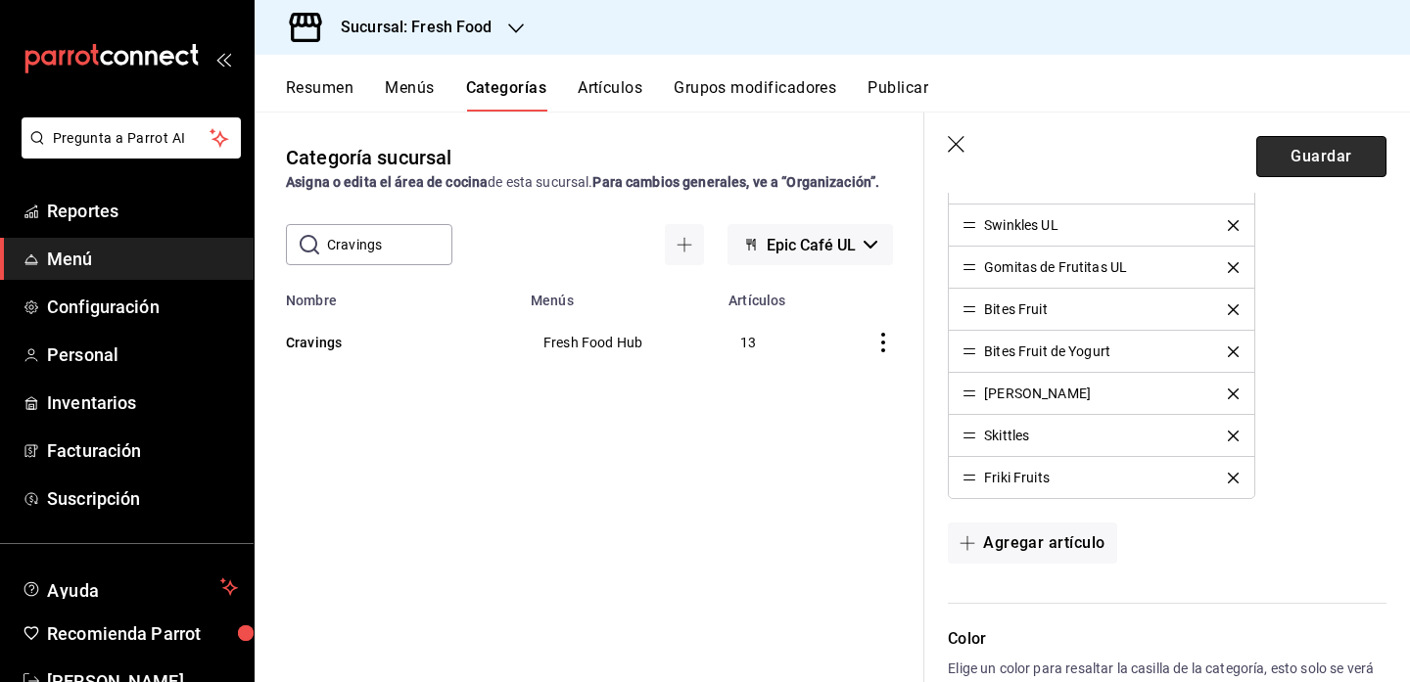
click at [1309, 157] on button "Guardar" at bounding box center [1321, 156] width 130 height 41
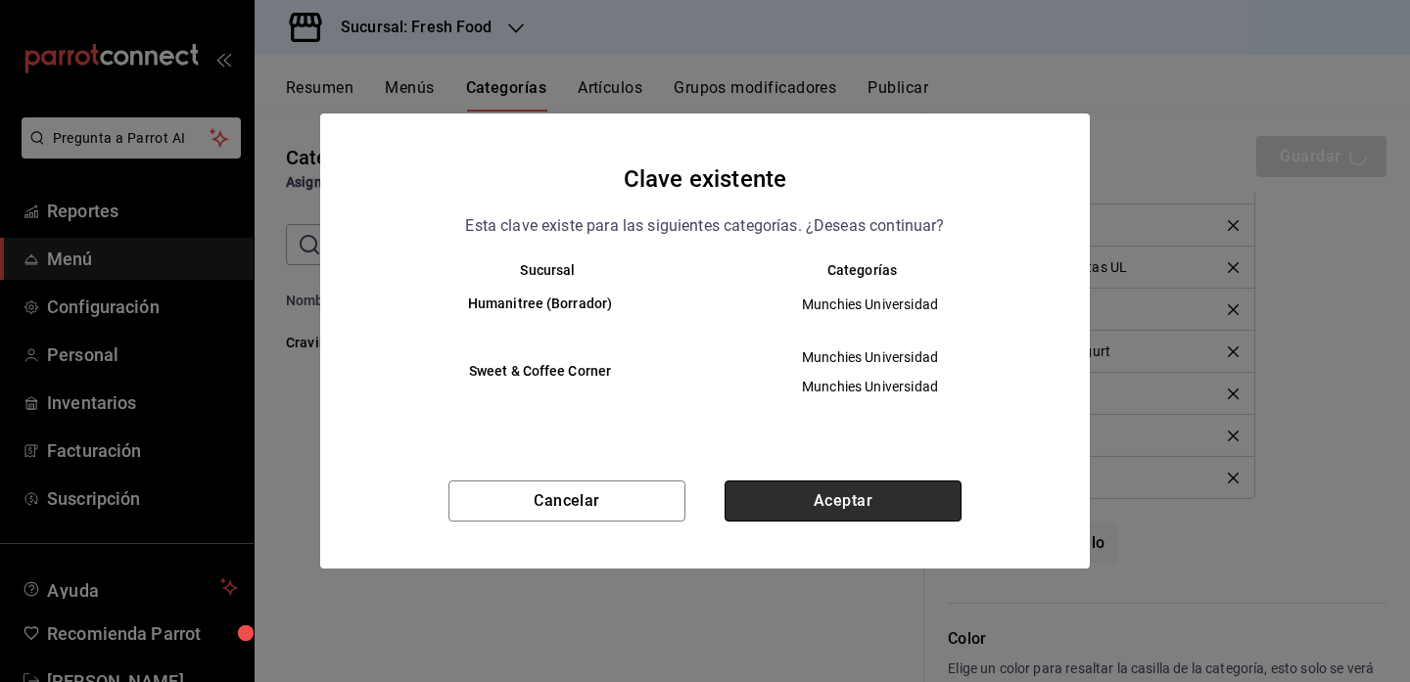
click at [853, 501] on button "Aceptar" at bounding box center [843, 501] width 237 height 41
